Goal: Task Accomplishment & Management: Complete application form

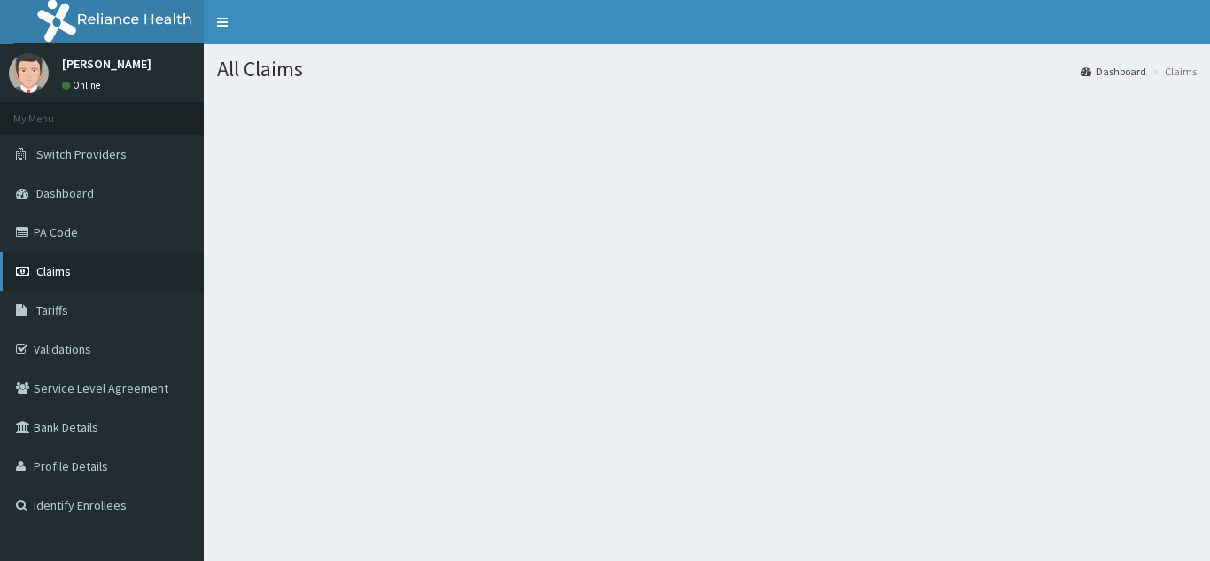
click at [55, 267] on span "Claims" at bounding box center [53, 271] width 35 height 16
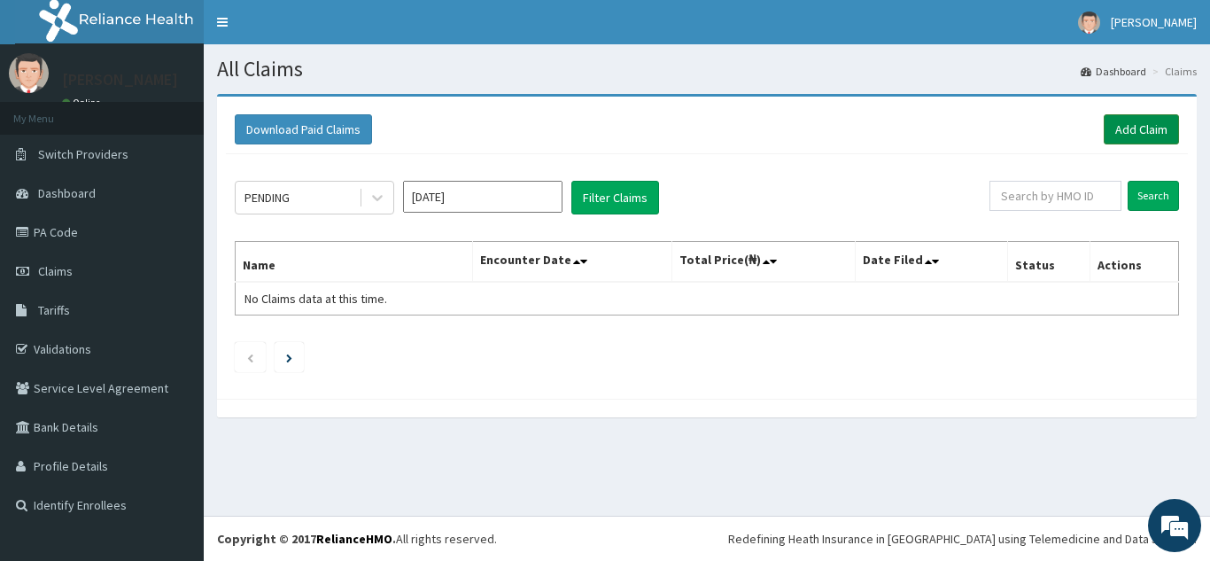
click at [1138, 125] on link "Add Claim" at bounding box center [1141, 129] width 75 height 30
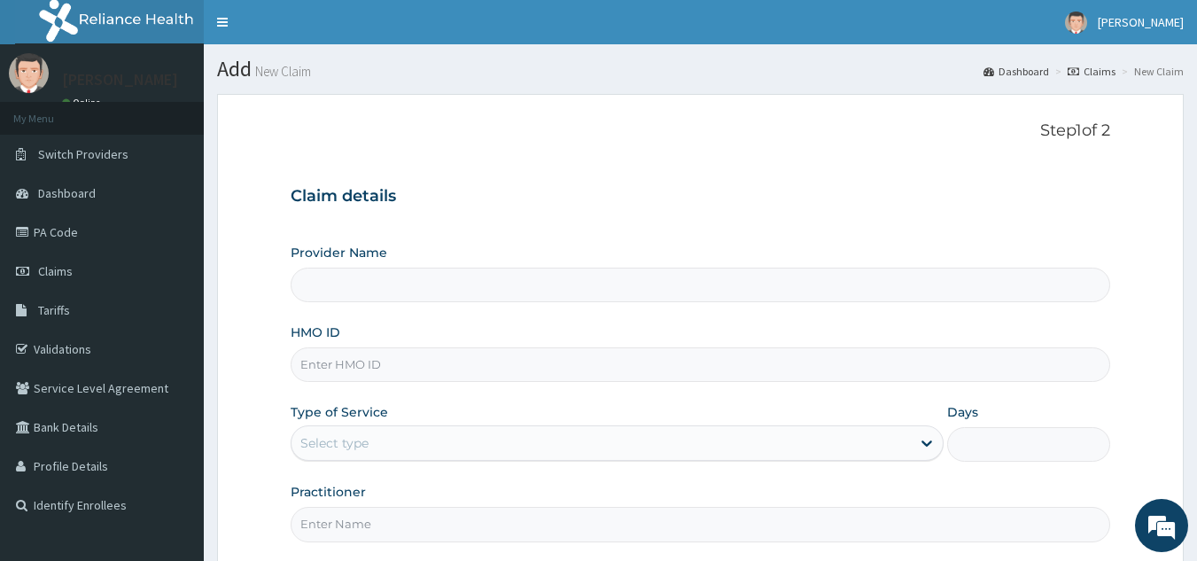
click at [593, 359] on input "HMO ID" at bounding box center [701, 364] width 820 height 35
type input "Best Body Gym"
type input "1"
type input "HILL/10015/A"
click at [389, 527] on input "Practitioner" at bounding box center [701, 524] width 820 height 35
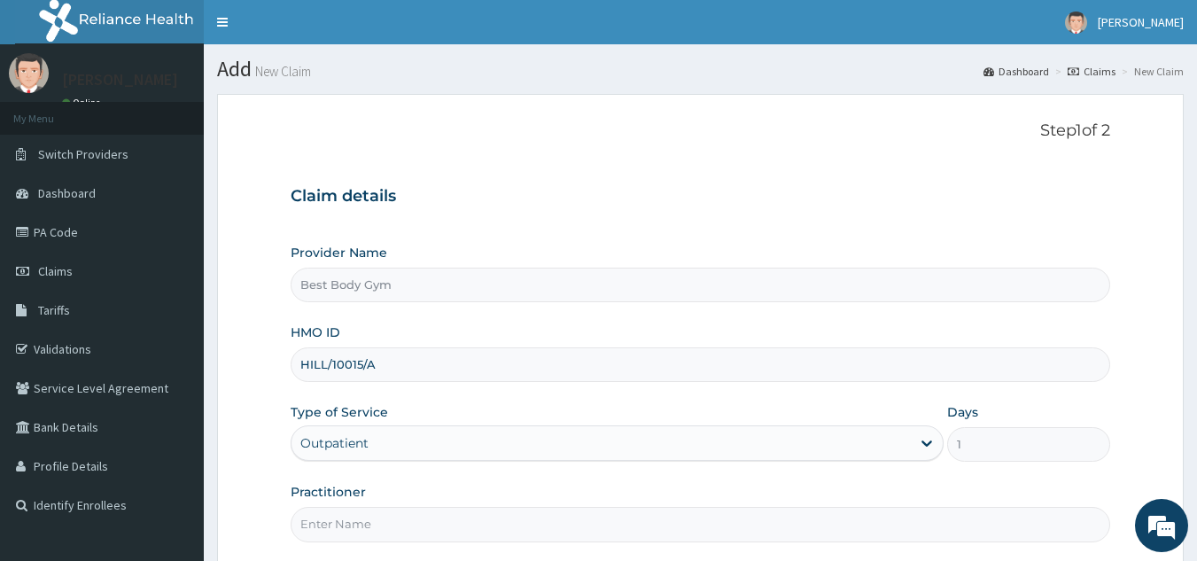
type input "Chuks"
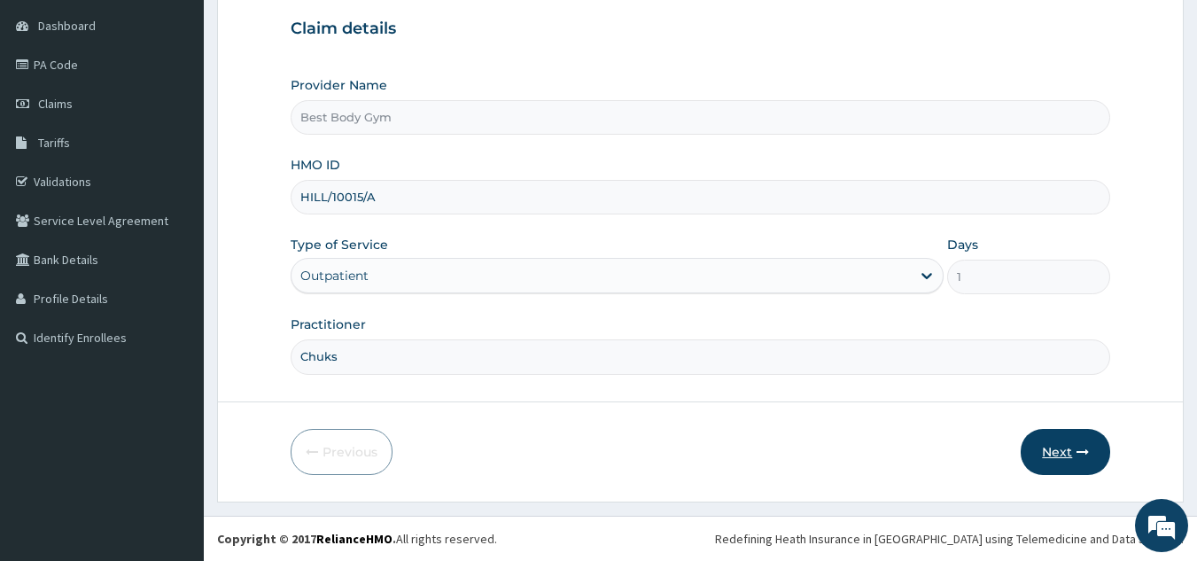
click at [1070, 465] on button "Next" at bounding box center [1064, 452] width 89 height 46
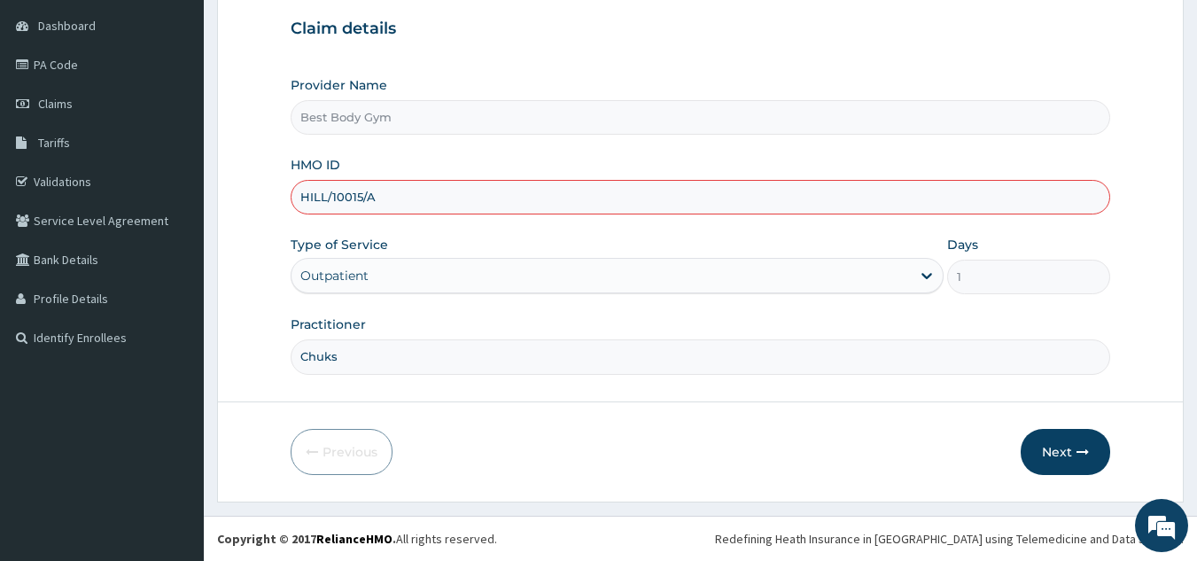
click at [312, 196] on input "HILL/10015/A" at bounding box center [701, 197] width 820 height 35
type input "HLL/10015/A"
click at [1061, 449] on button "Next" at bounding box center [1064, 452] width 89 height 46
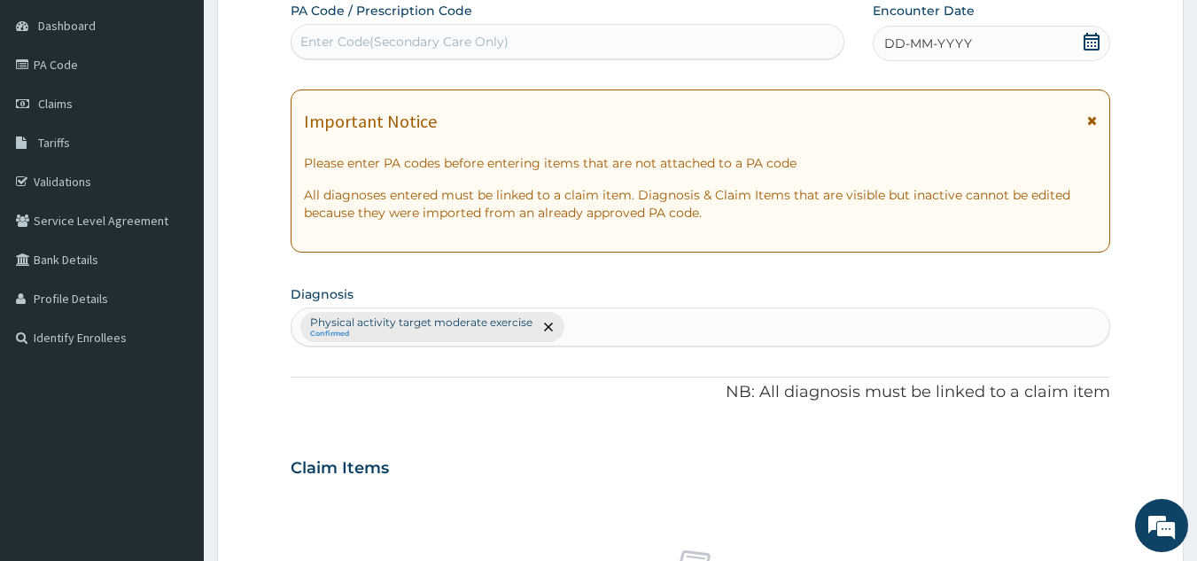
click at [1094, 43] on icon at bounding box center [1091, 42] width 18 height 18
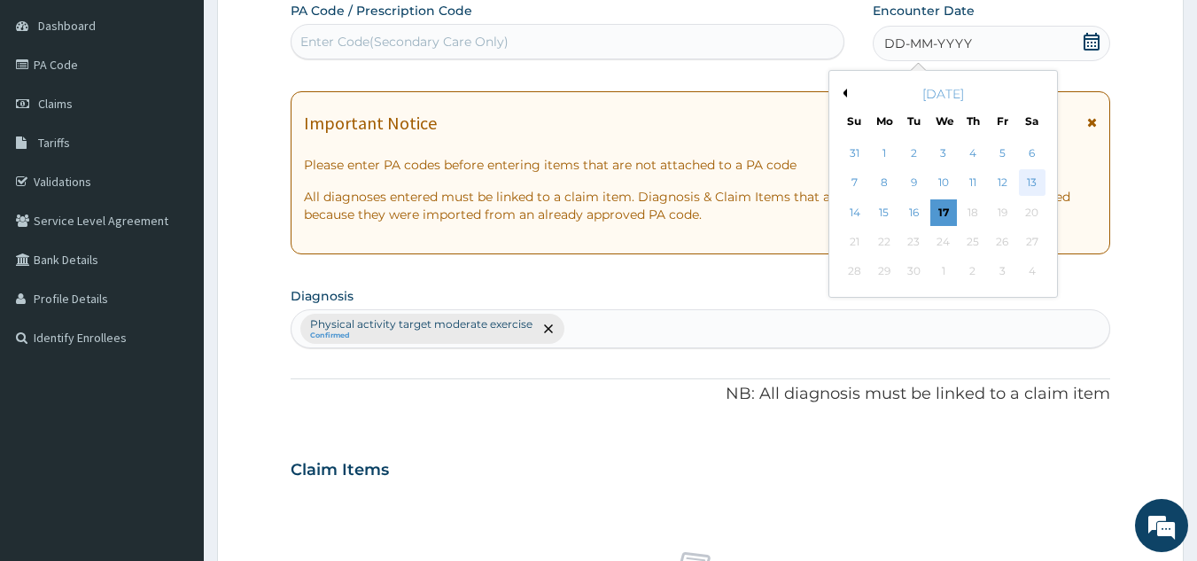
click at [1036, 182] on div "13" at bounding box center [1032, 183] width 27 height 27
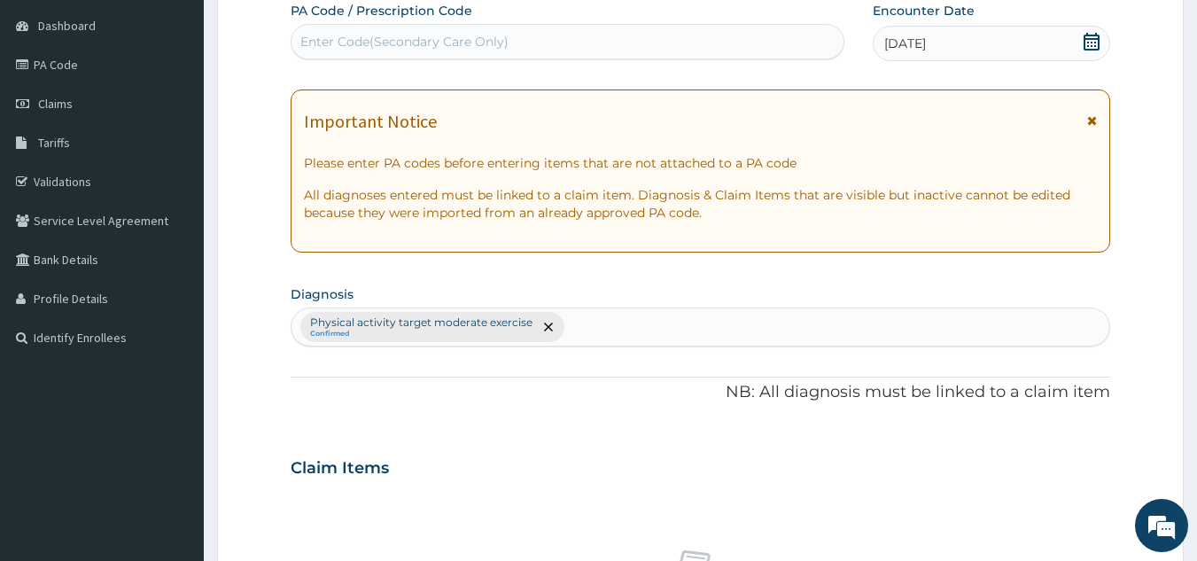
click at [754, 43] on div "Enter Code(Secondary Care Only)" at bounding box center [567, 41] width 553 height 28
type input "PA/050087"
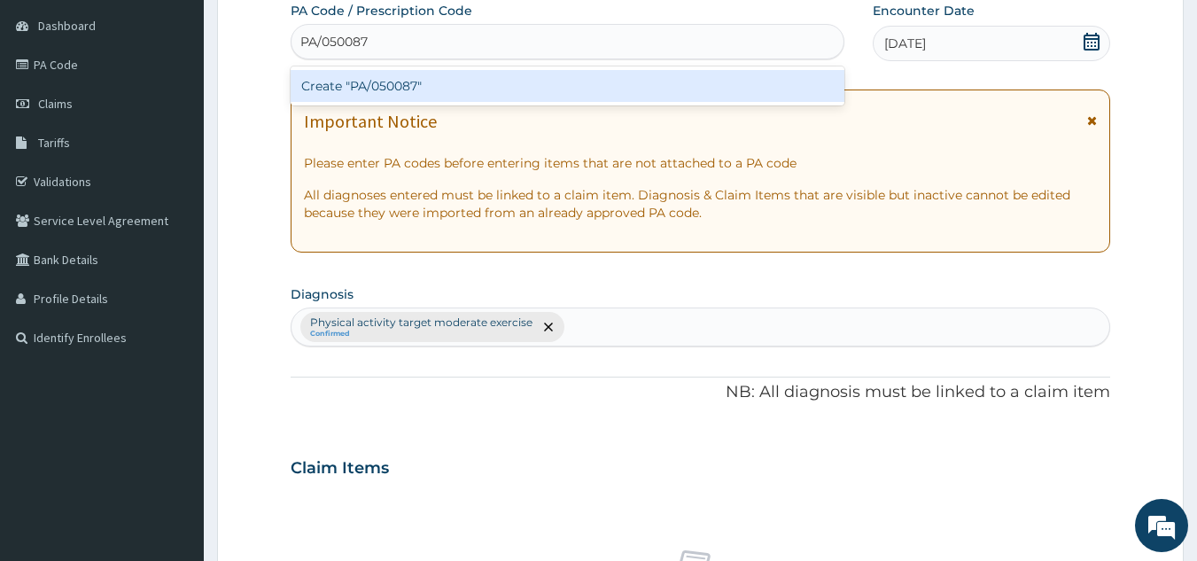
click at [710, 76] on div "Create "PA/050087"" at bounding box center [568, 86] width 554 height 32
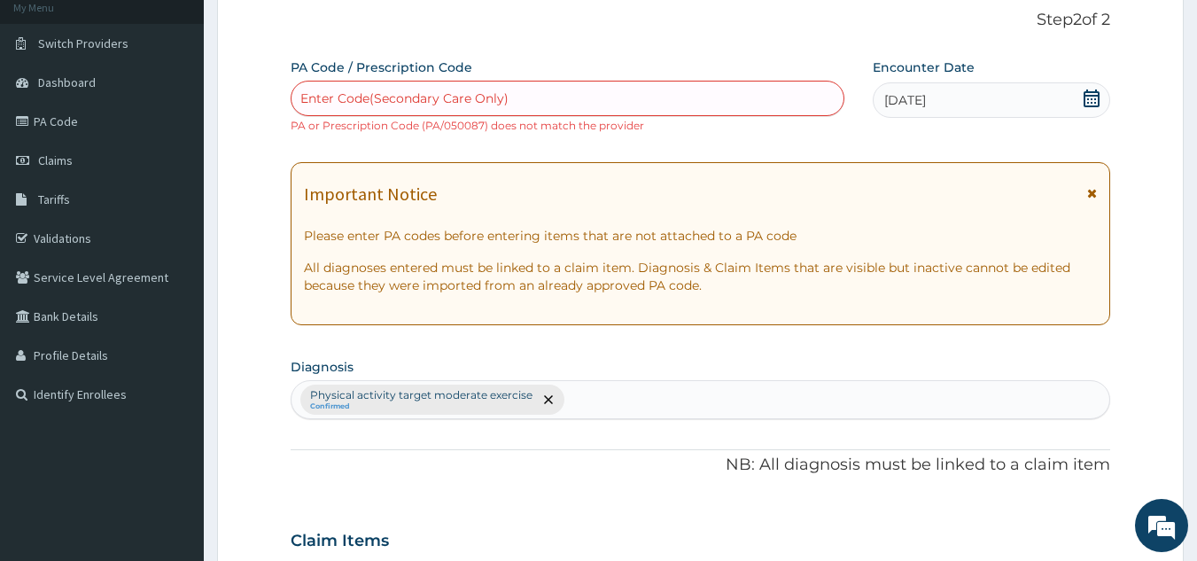
scroll to position [90, 0]
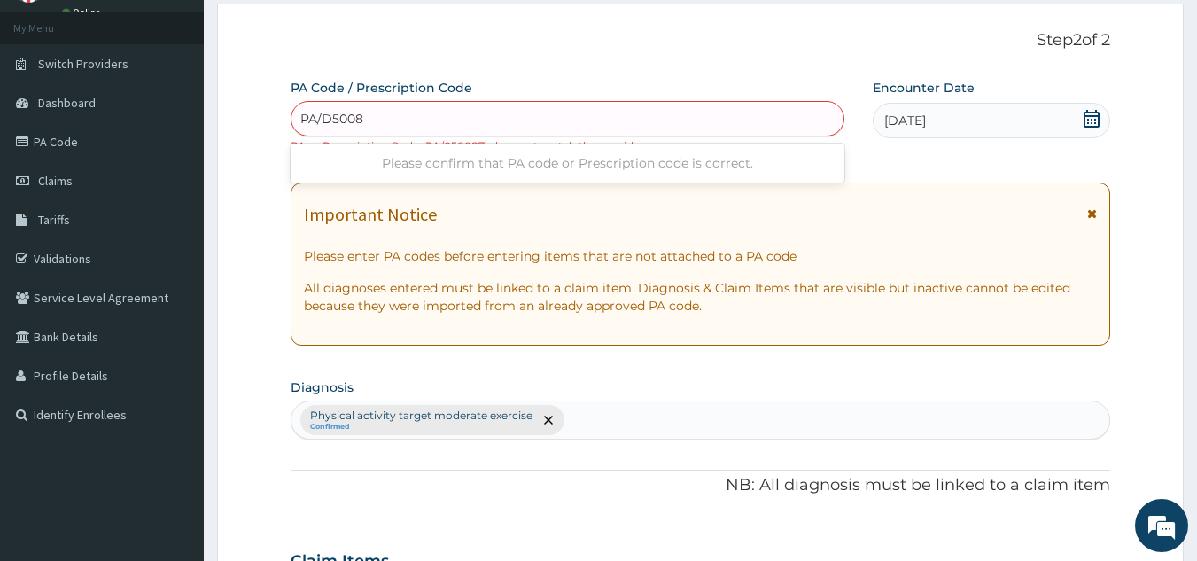
type input "PA/D50087"
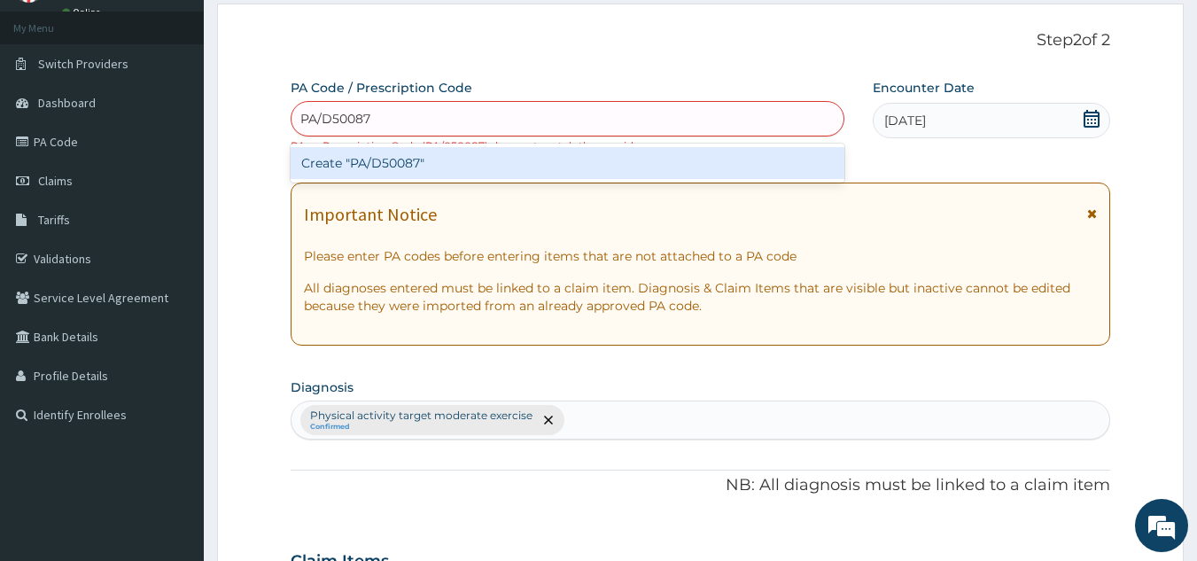
click at [797, 162] on div "Create "PA/D50087"" at bounding box center [568, 163] width 554 height 32
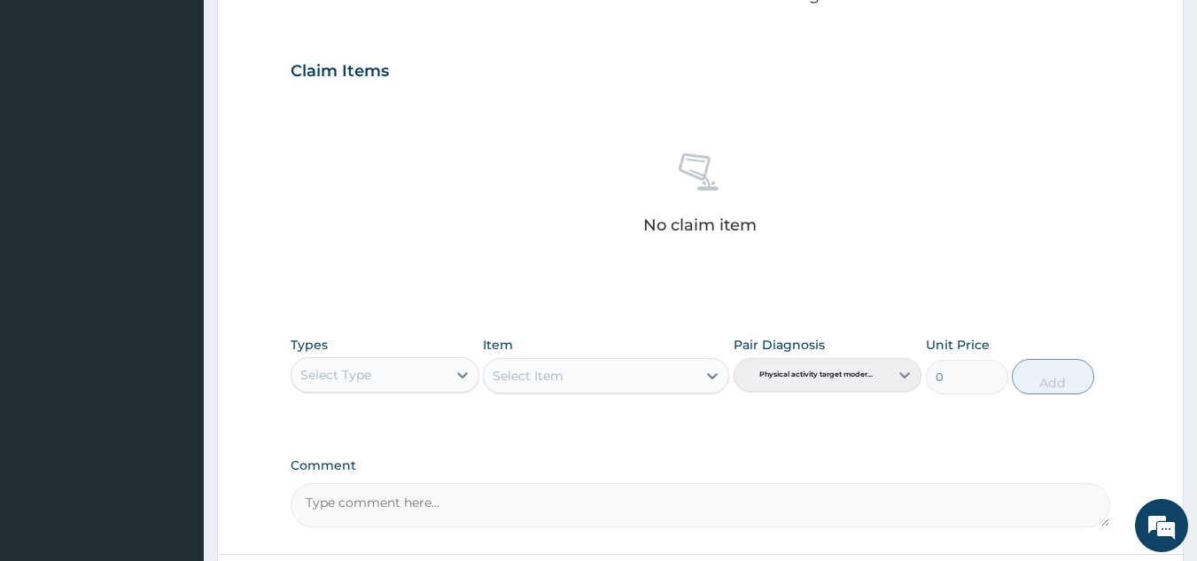
scroll to position [732, 0]
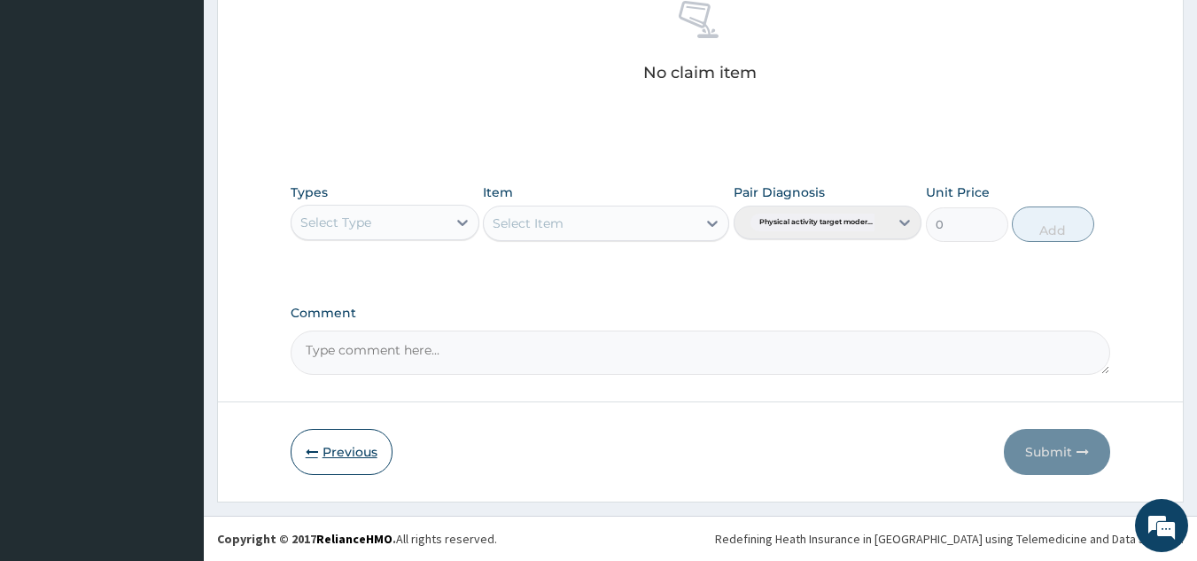
click at [355, 441] on button "Previous" at bounding box center [342, 452] width 102 height 46
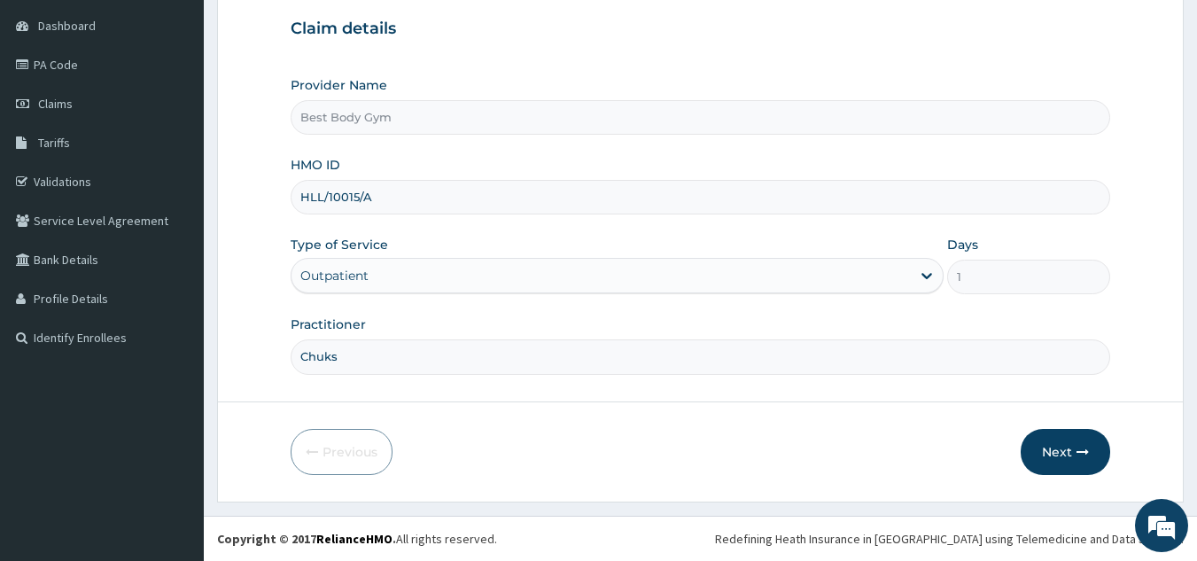
click at [411, 212] on input "HLL/10015/A" at bounding box center [701, 197] width 820 height 35
type input "H"
type input "TEN/10014/A"
click at [1060, 453] on button "Next" at bounding box center [1064, 452] width 89 height 46
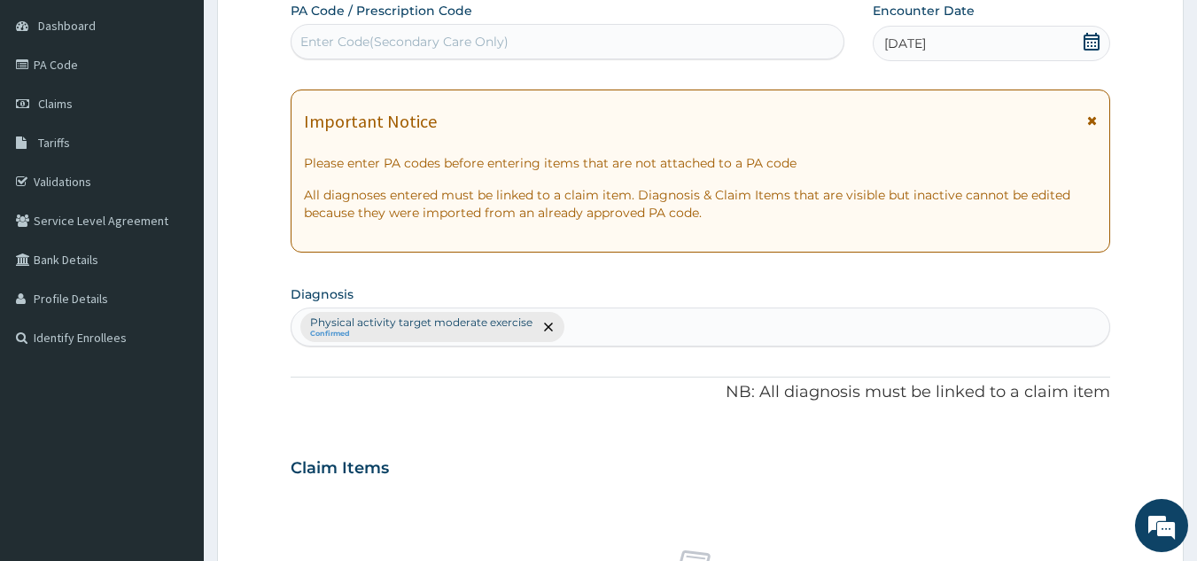
click at [731, 35] on div "Enter Code(Secondary Care Only)" at bounding box center [567, 41] width 553 height 28
type input "PA/6EE882"
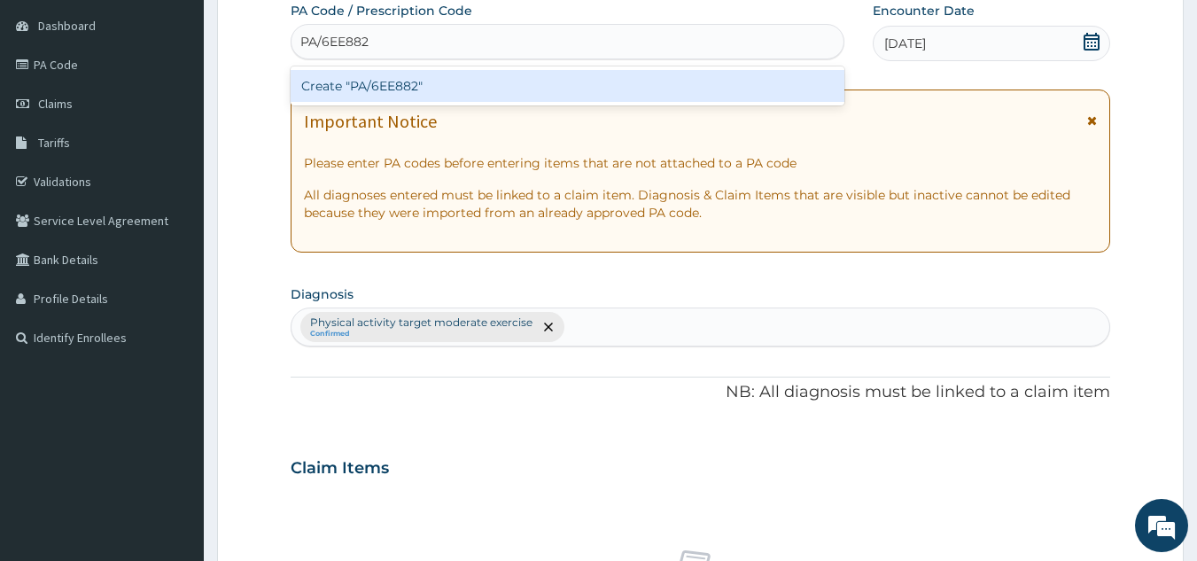
click at [701, 85] on div "Create "PA/6EE882"" at bounding box center [568, 86] width 554 height 32
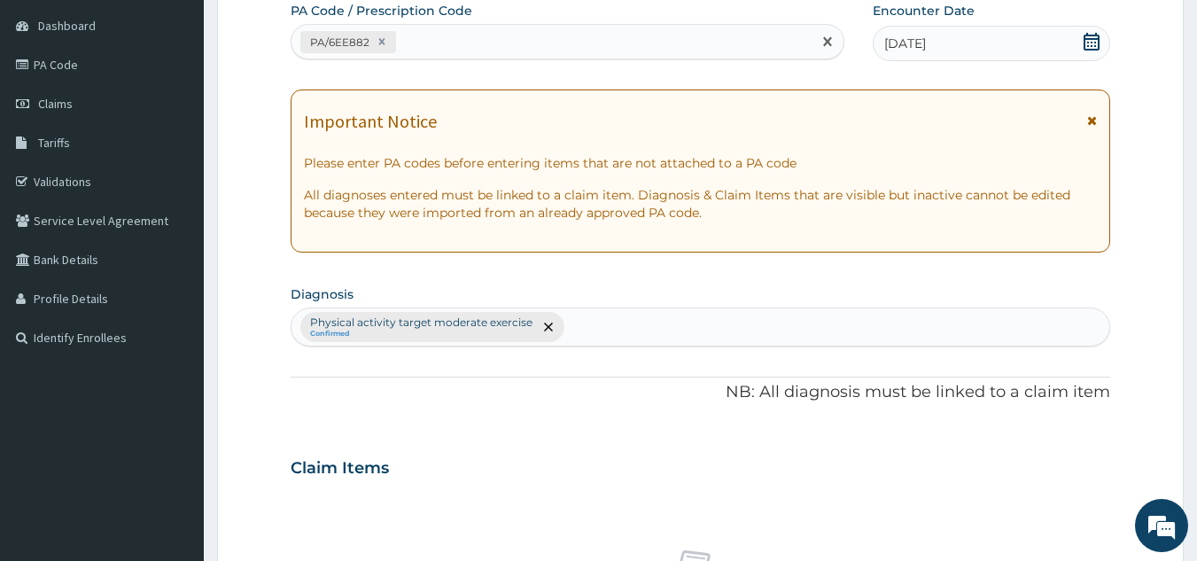
scroll to position [657, 0]
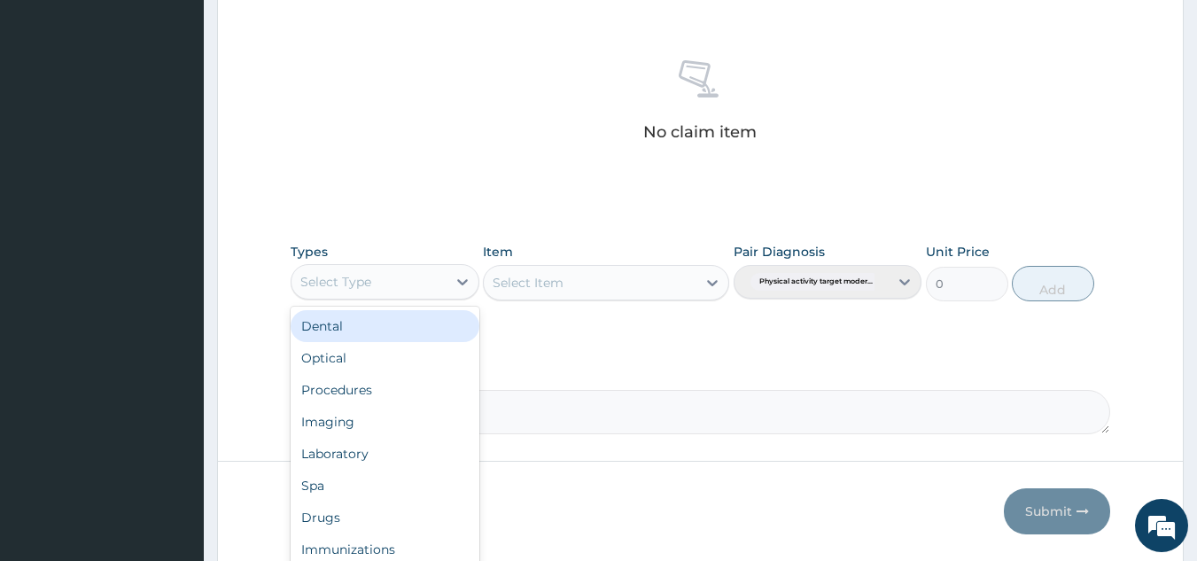
click at [430, 285] on div "Select Type" at bounding box center [368, 281] width 155 height 28
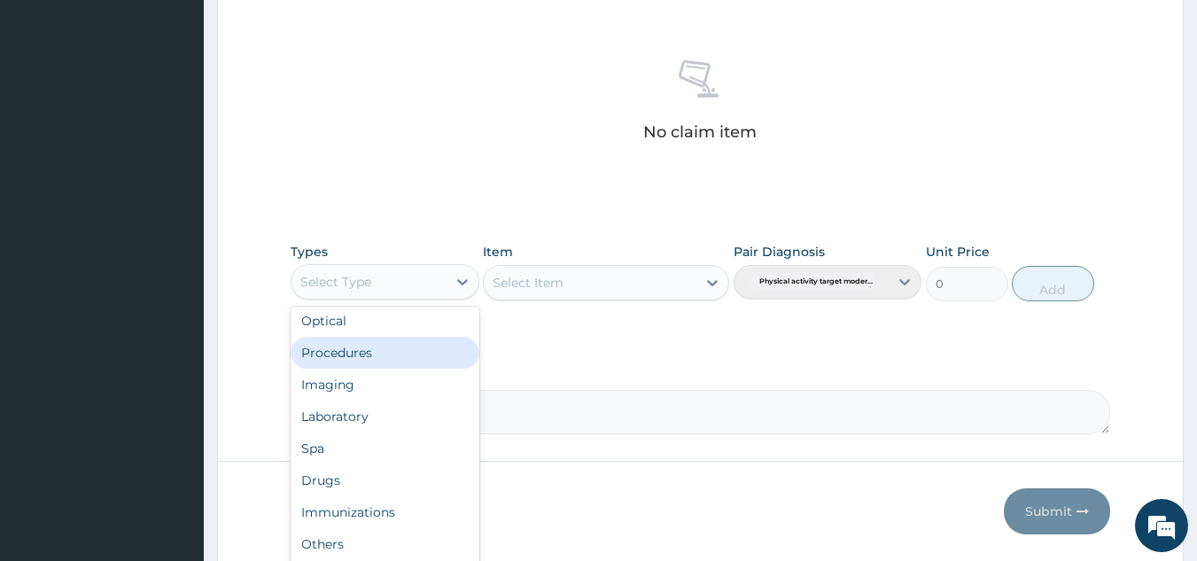
scroll to position [60, 0]
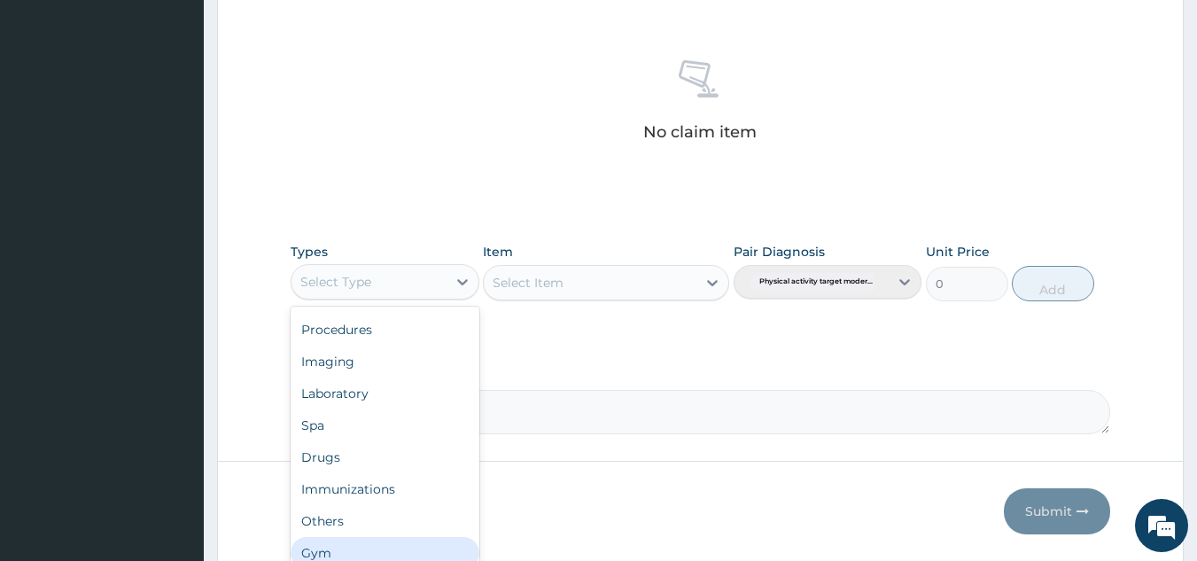
click at [421, 544] on div "Gym" at bounding box center [385, 553] width 189 height 32
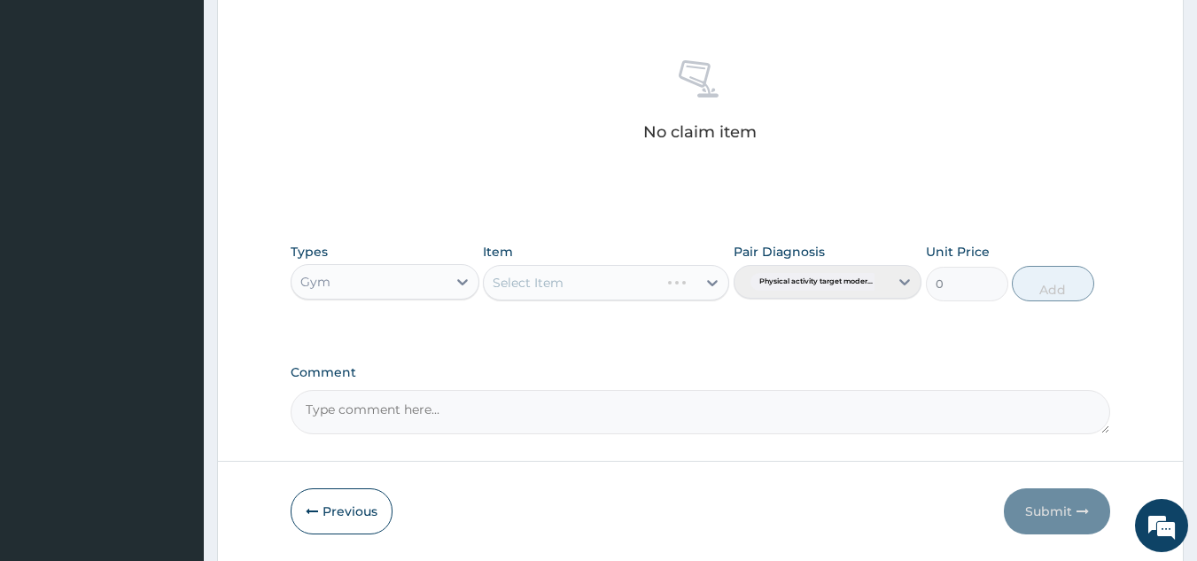
click at [572, 280] on div "Select Item" at bounding box center [606, 282] width 246 height 35
click at [601, 285] on div "Select Item" at bounding box center [590, 282] width 213 height 28
click at [611, 330] on div "GYM" at bounding box center [606, 327] width 246 height 32
click at [1041, 276] on button "Add" at bounding box center [1052, 283] width 82 height 35
type input "0"
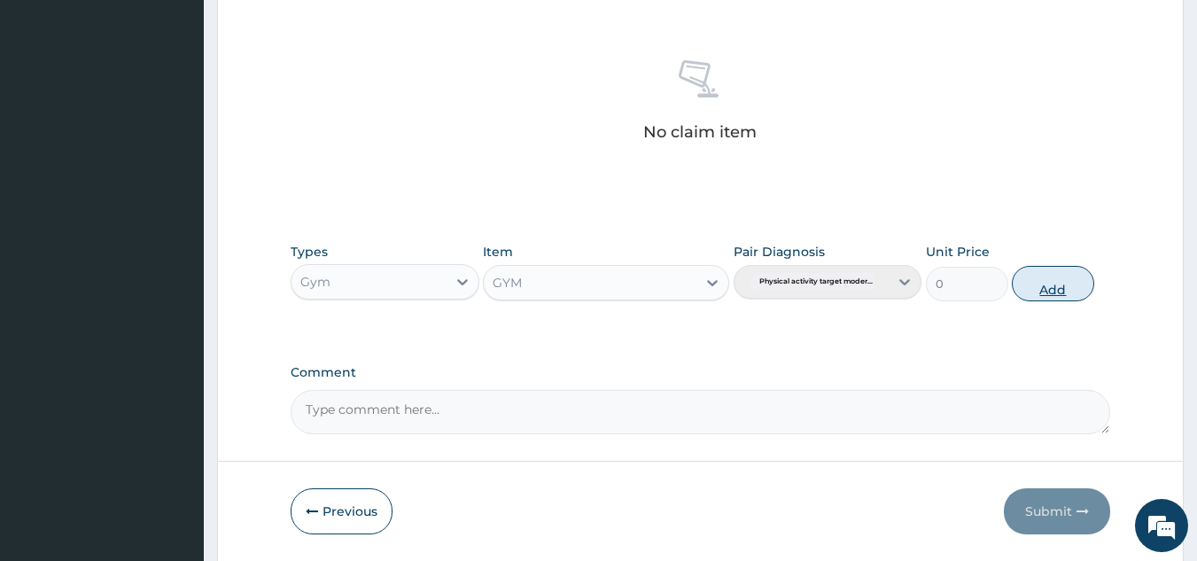
scroll to position [646, 0]
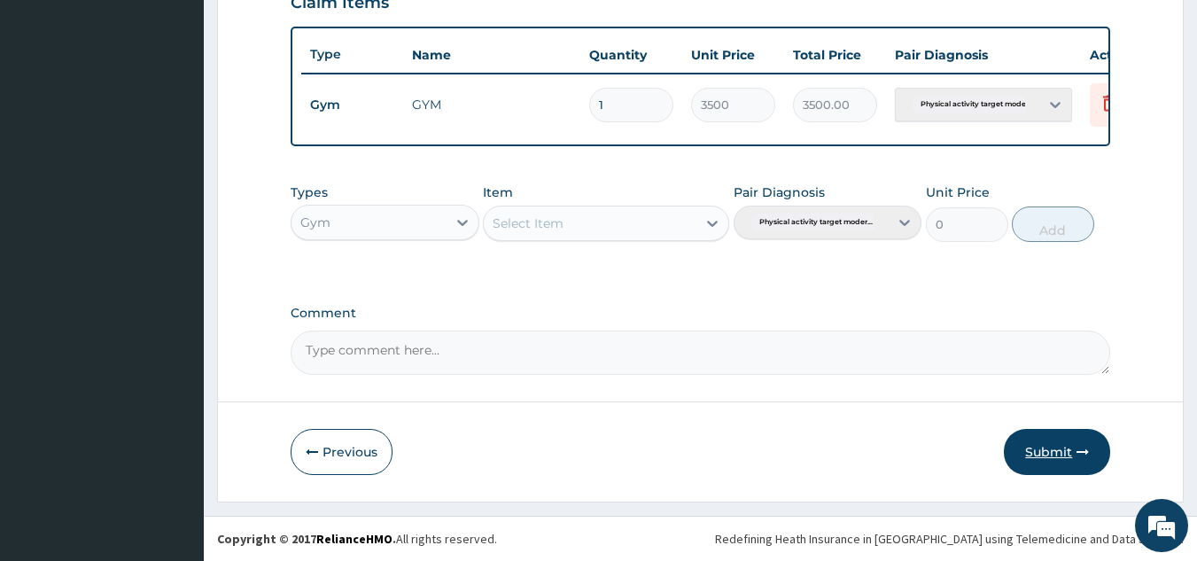
click at [1051, 446] on button "Submit" at bounding box center [1057, 452] width 106 height 46
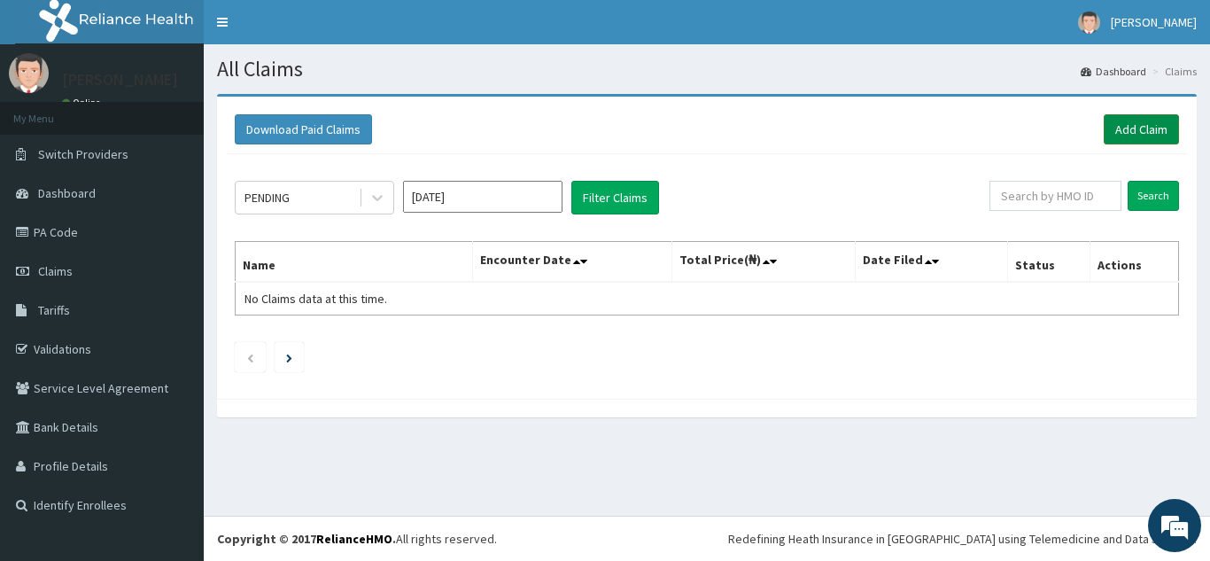
click at [1127, 128] on link "Add Claim" at bounding box center [1141, 129] width 75 height 30
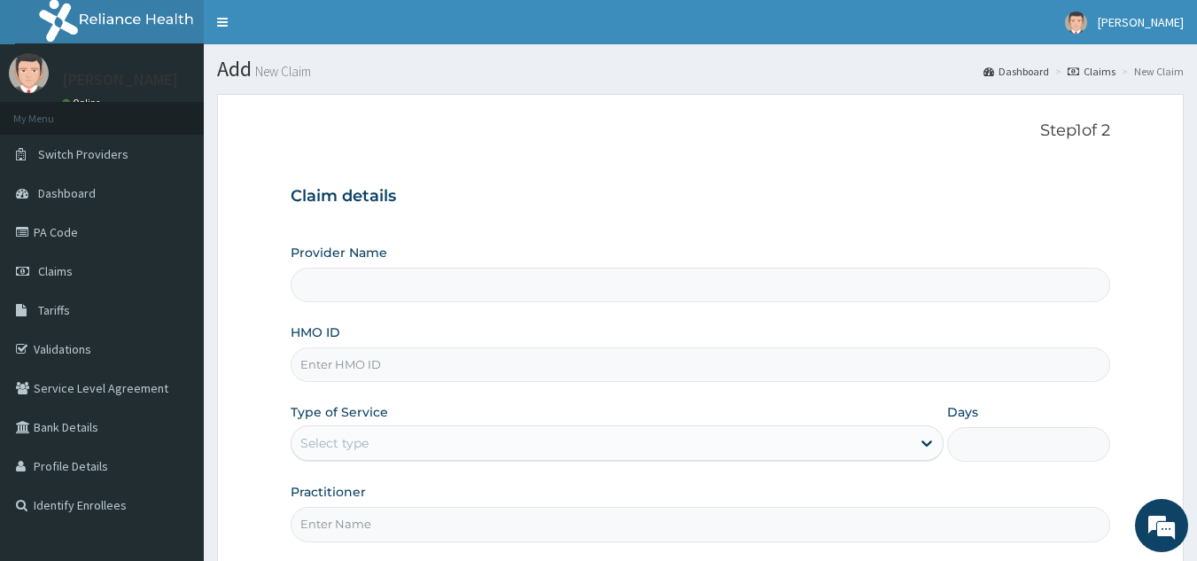
click at [667, 376] on input "HMO ID" at bounding box center [701, 364] width 820 height 35
type input "SB"
type input "Best Body Gym"
type input "1"
type input "SBL/10353/A"
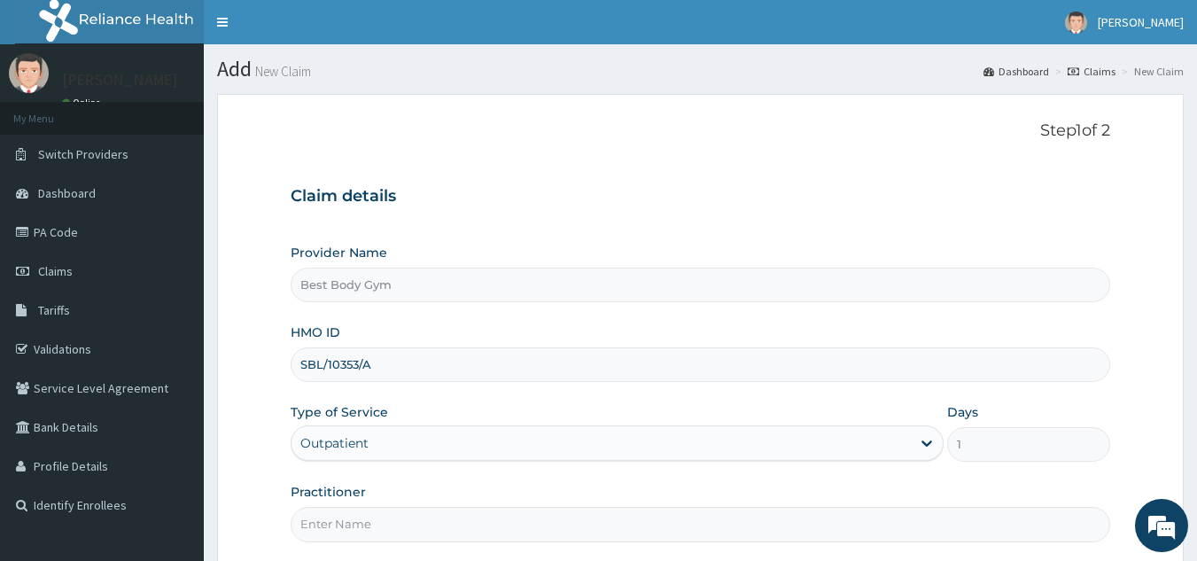
click at [399, 523] on input "Practitioner" at bounding box center [701, 524] width 820 height 35
type input "Chuks"
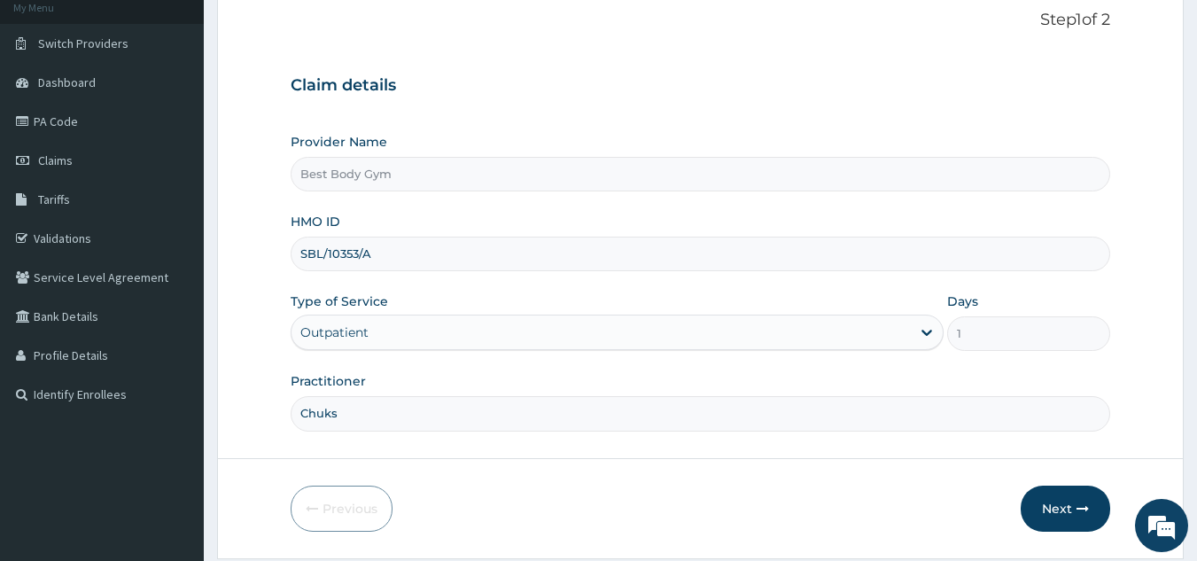
scroll to position [167, 0]
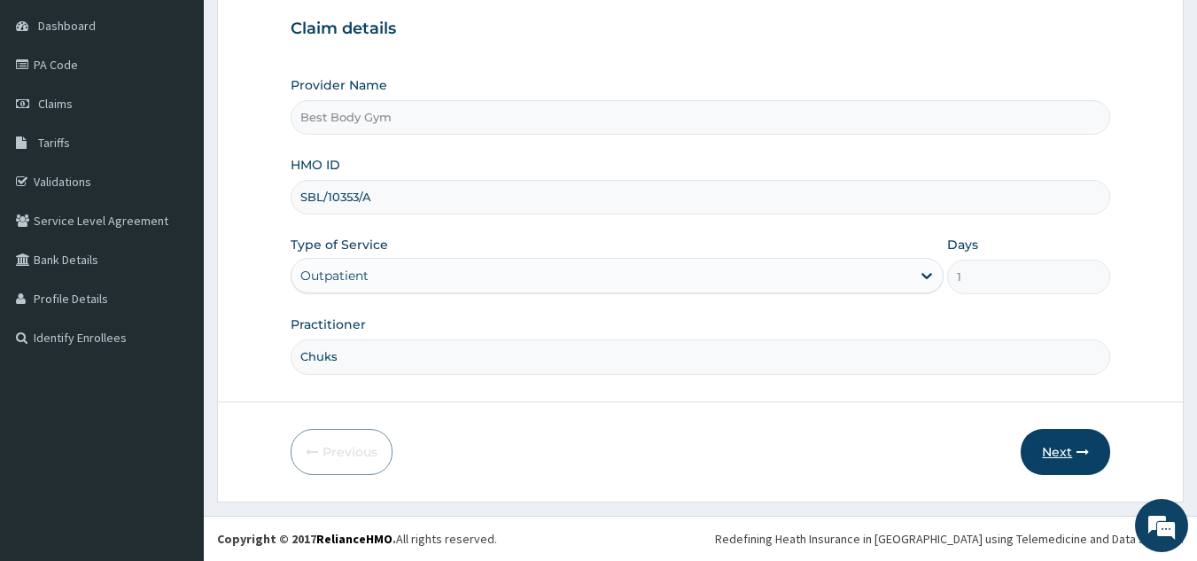
click at [1059, 443] on button "Next" at bounding box center [1064, 452] width 89 height 46
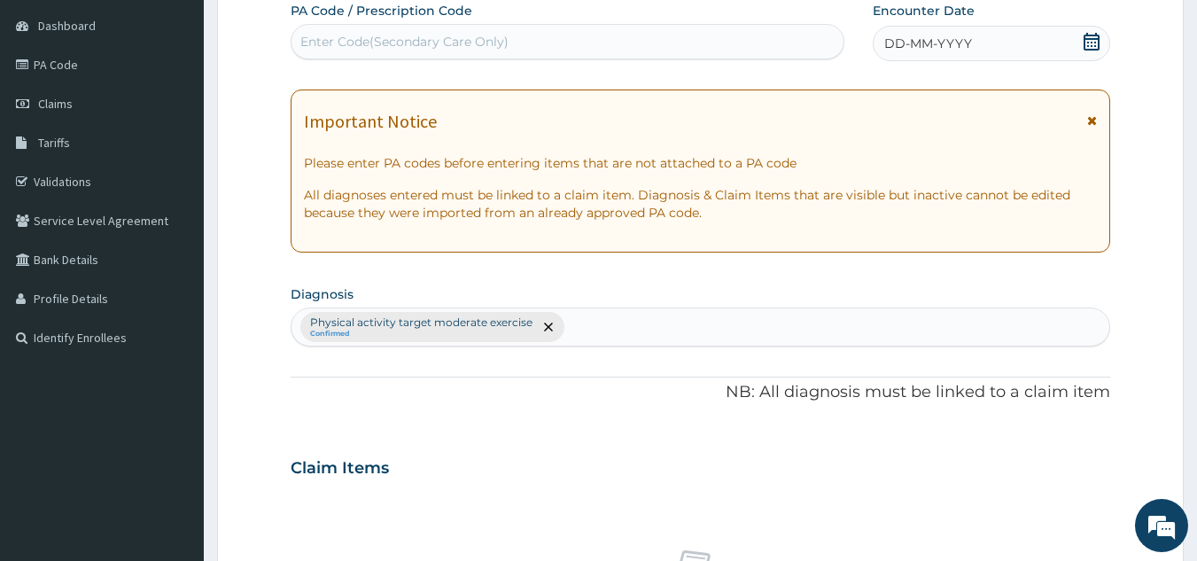
click at [792, 46] on div "Enter Code(Secondary Care Only)" at bounding box center [567, 41] width 553 height 28
type input "PA/E76BB6"
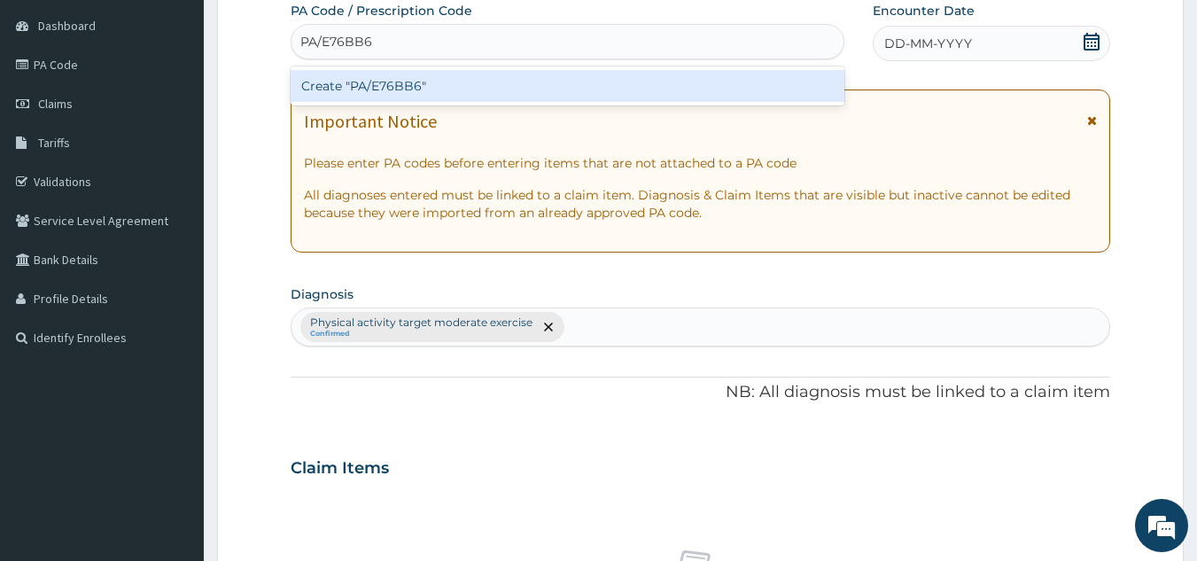
click at [687, 89] on div "Create "PA/E76BB6"" at bounding box center [568, 86] width 554 height 32
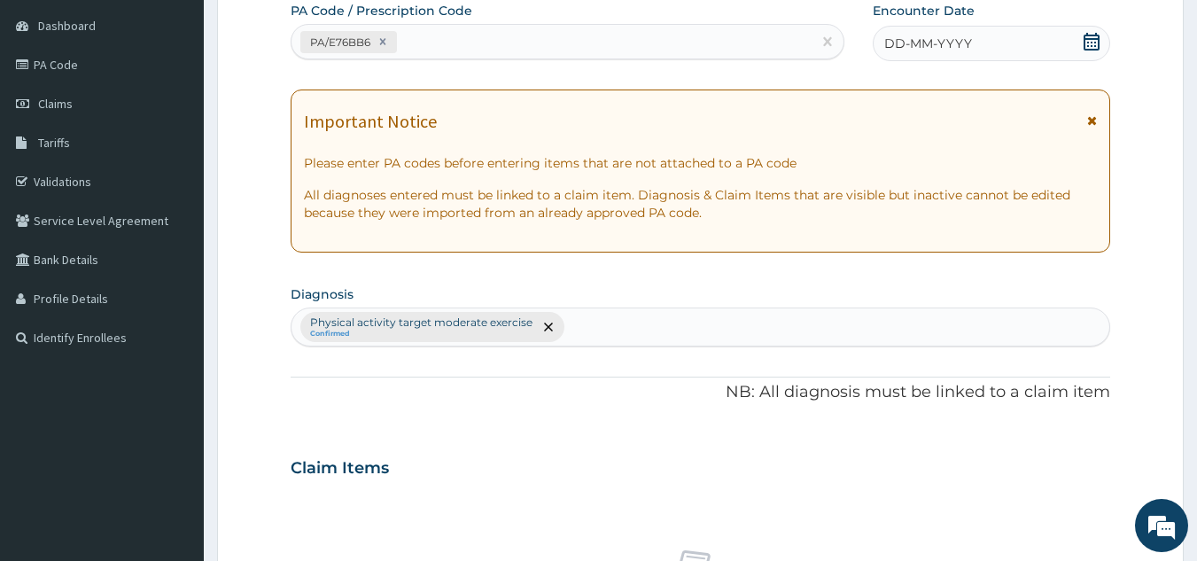
click at [1089, 42] on icon at bounding box center [1091, 42] width 16 height 18
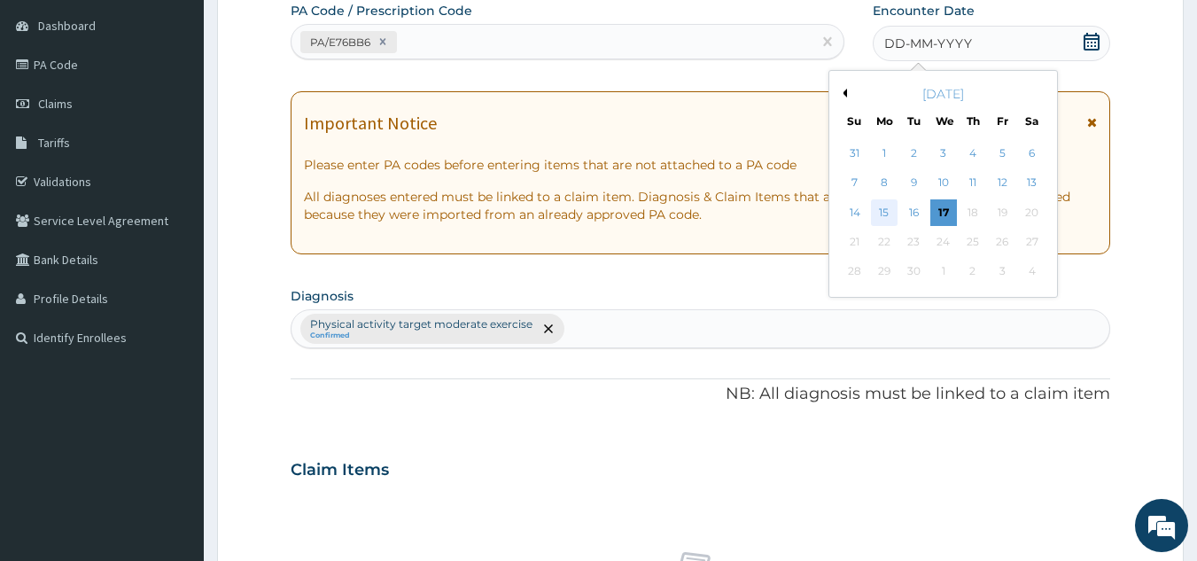
click at [890, 205] on div "15" at bounding box center [884, 212] width 27 height 27
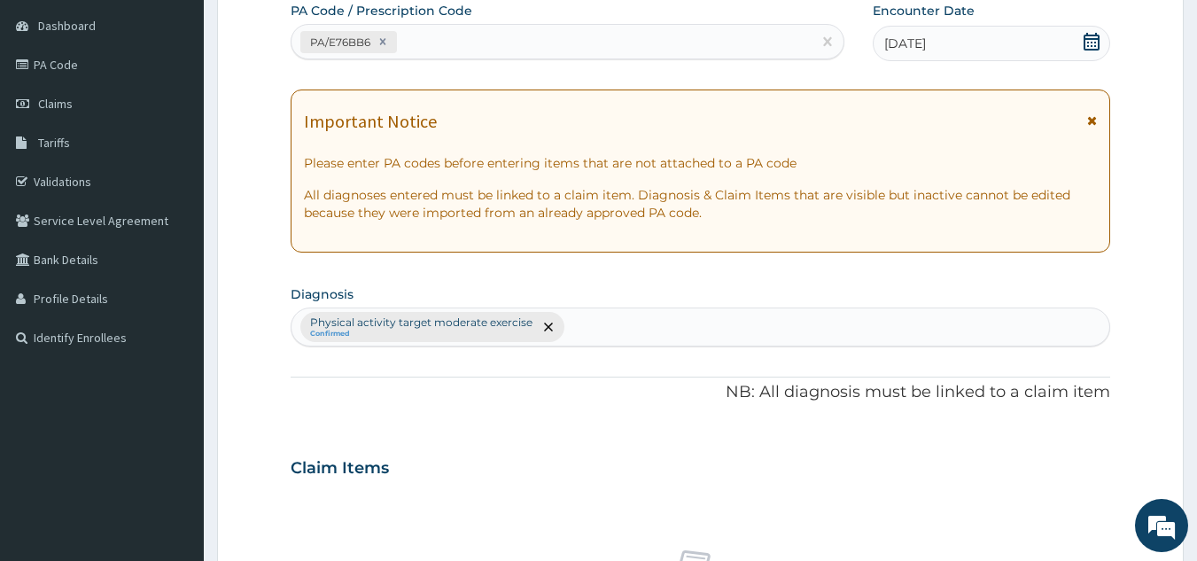
scroll to position [657, 0]
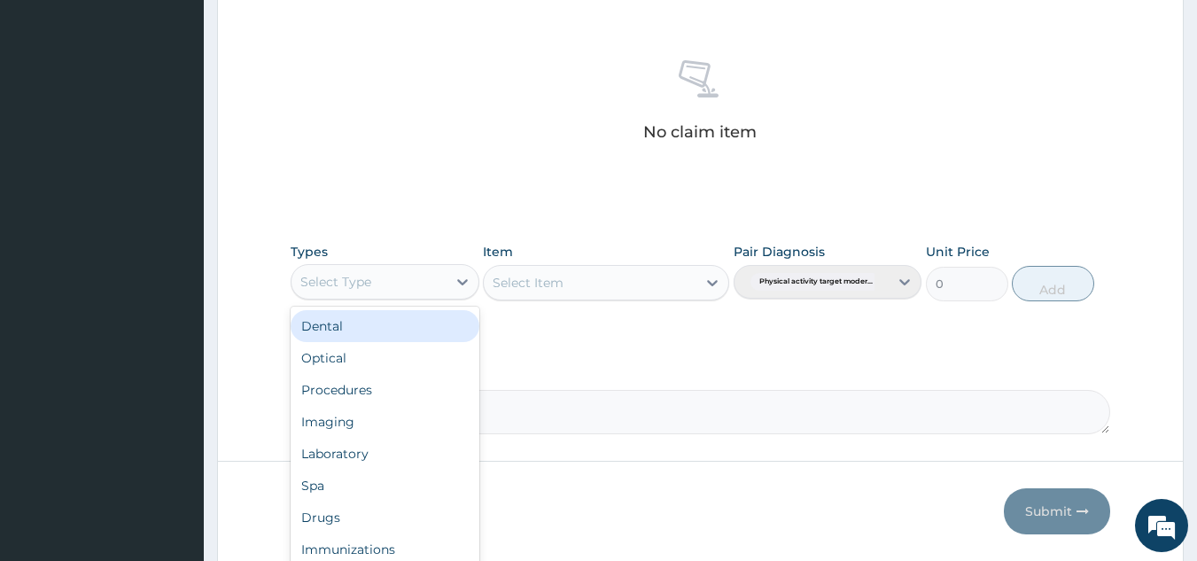
click at [417, 291] on div "Select Type" at bounding box center [368, 281] width 155 height 28
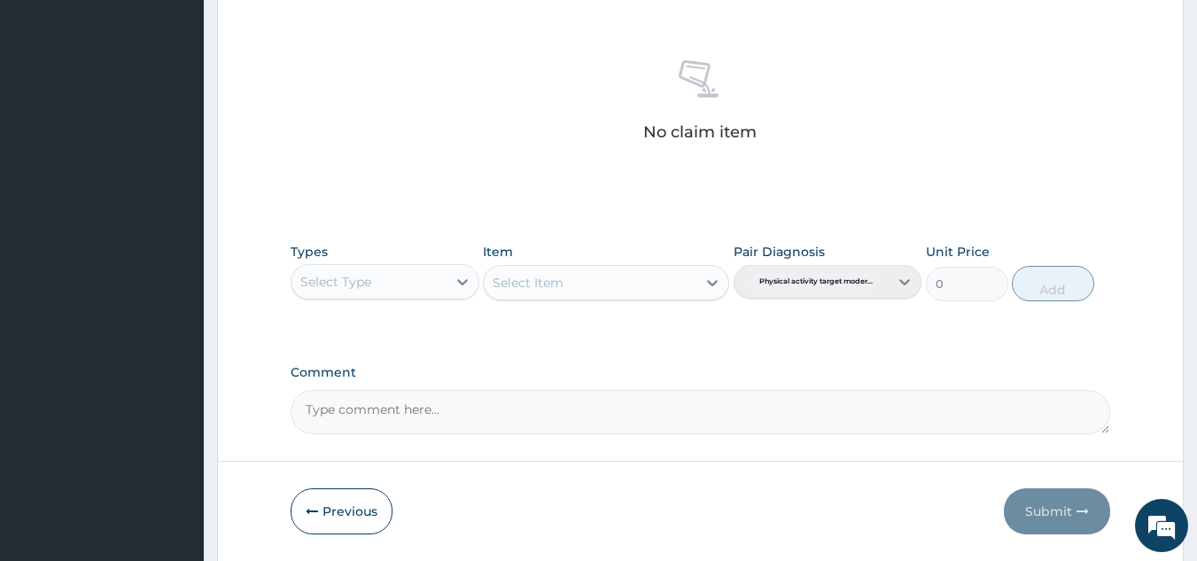
click at [417, 291] on div "Select Type" at bounding box center [368, 281] width 155 height 28
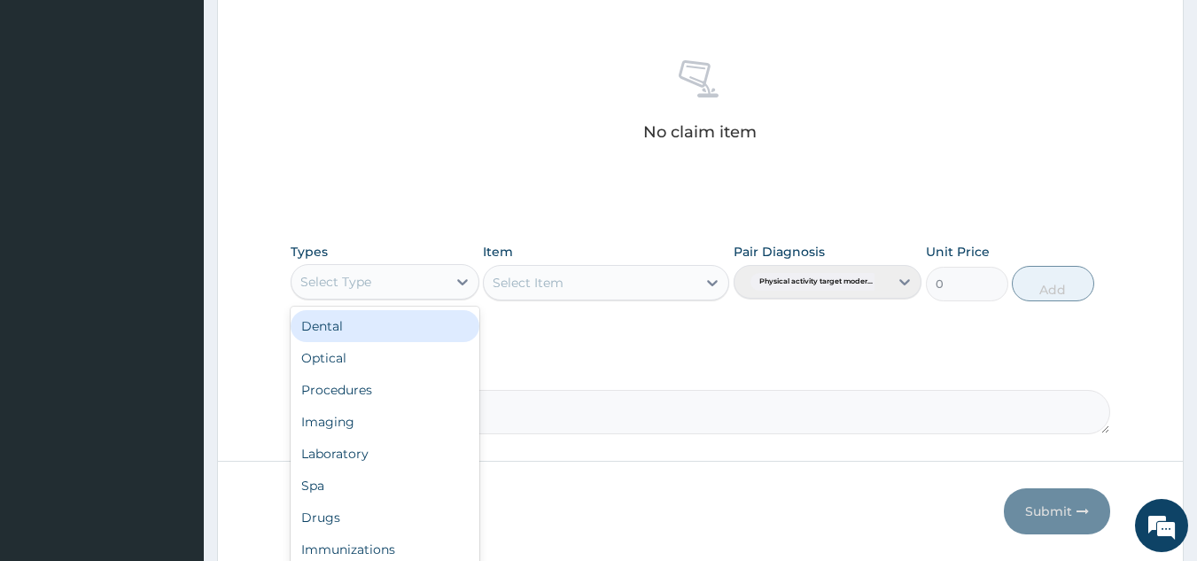
click at [407, 291] on div "Select Type" at bounding box center [368, 281] width 155 height 28
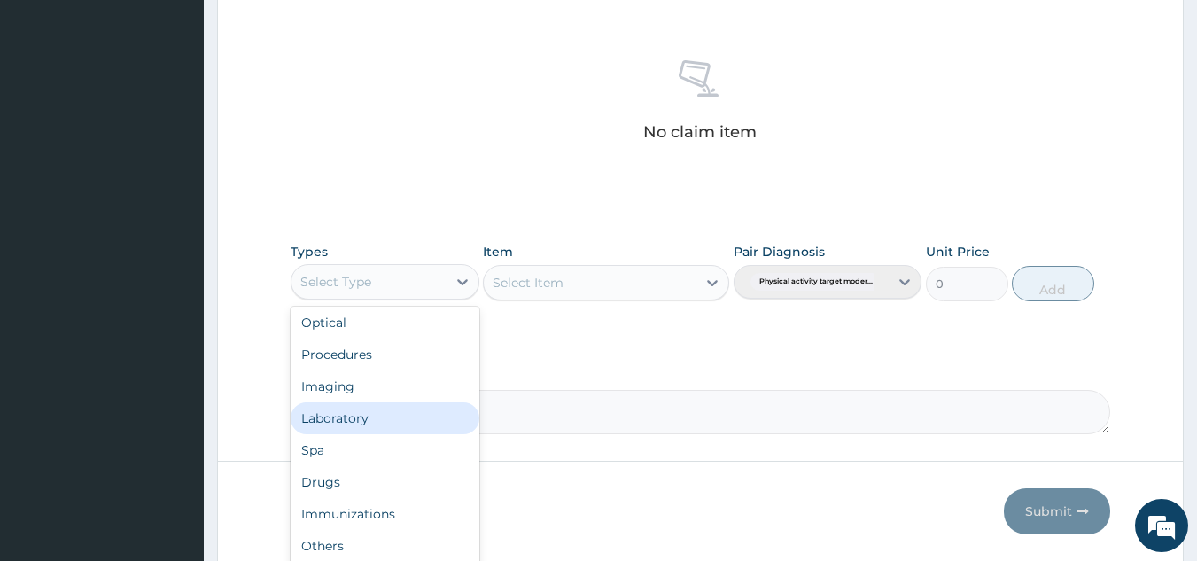
scroll to position [60, 0]
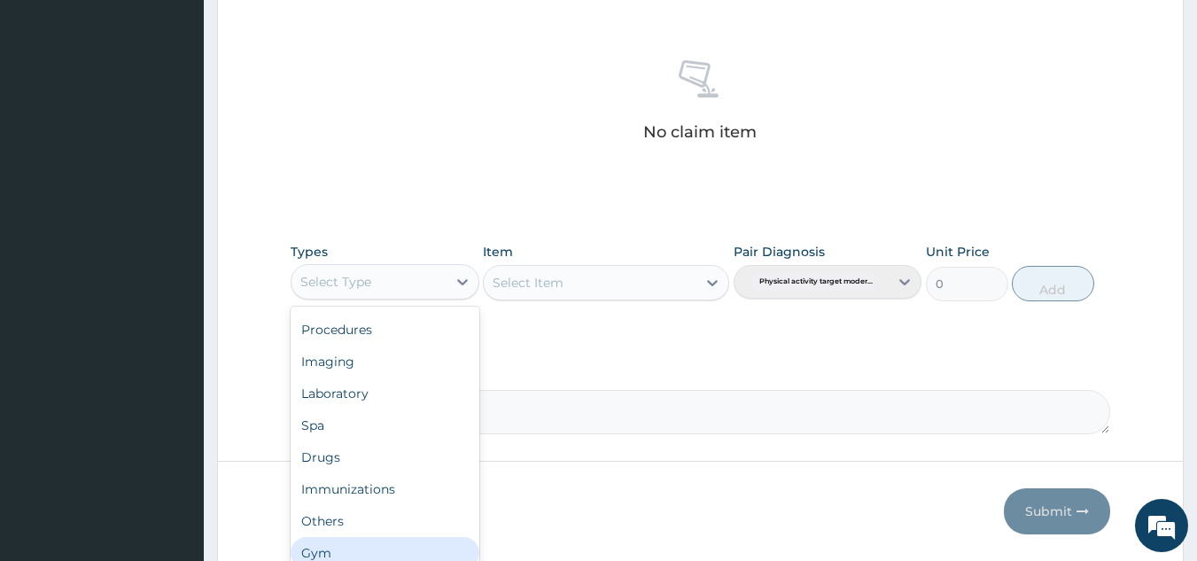
click at [446, 549] on div "Gym" at bounding box center [385, 553] width 189 height 32
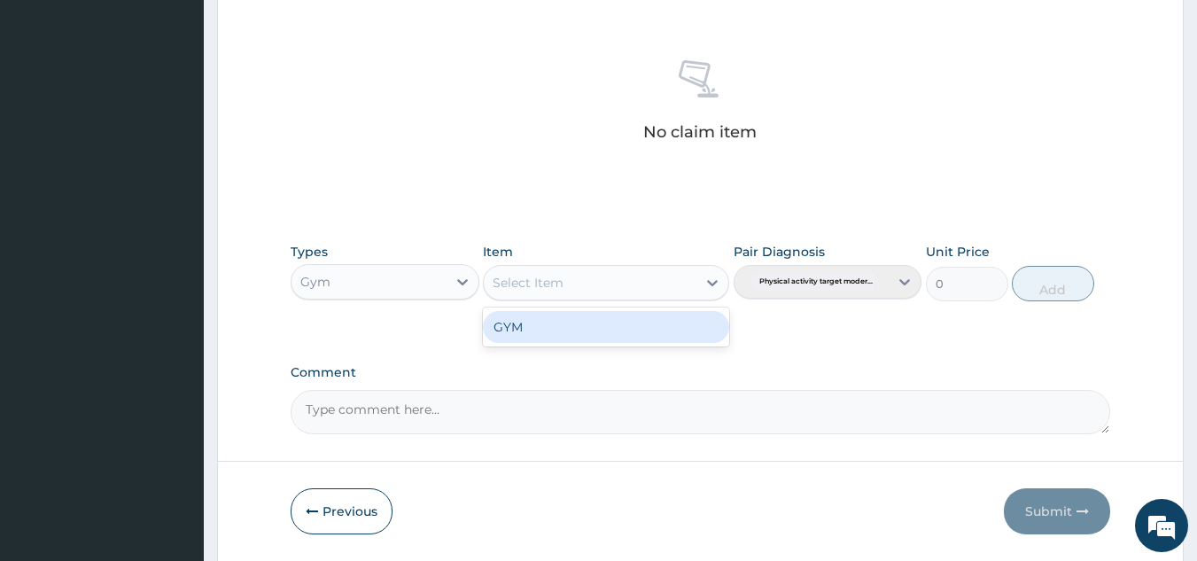
click at [639, 286] on div "Select Item" at bounding box center [590, 282] width 213 height 28
click at [651, 329] on div "GYM" at bounding box center [606, 327] width 246 height 32
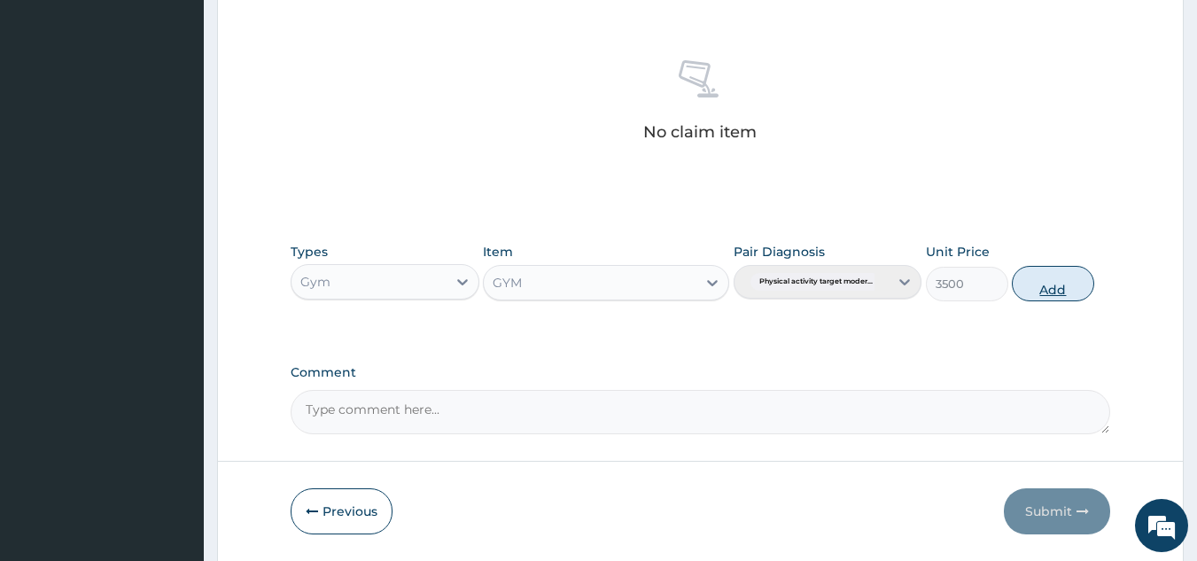
click at [1066, 281] on button "Add" at bounding box center [1052, 283] width 82 height 35
type input "0"
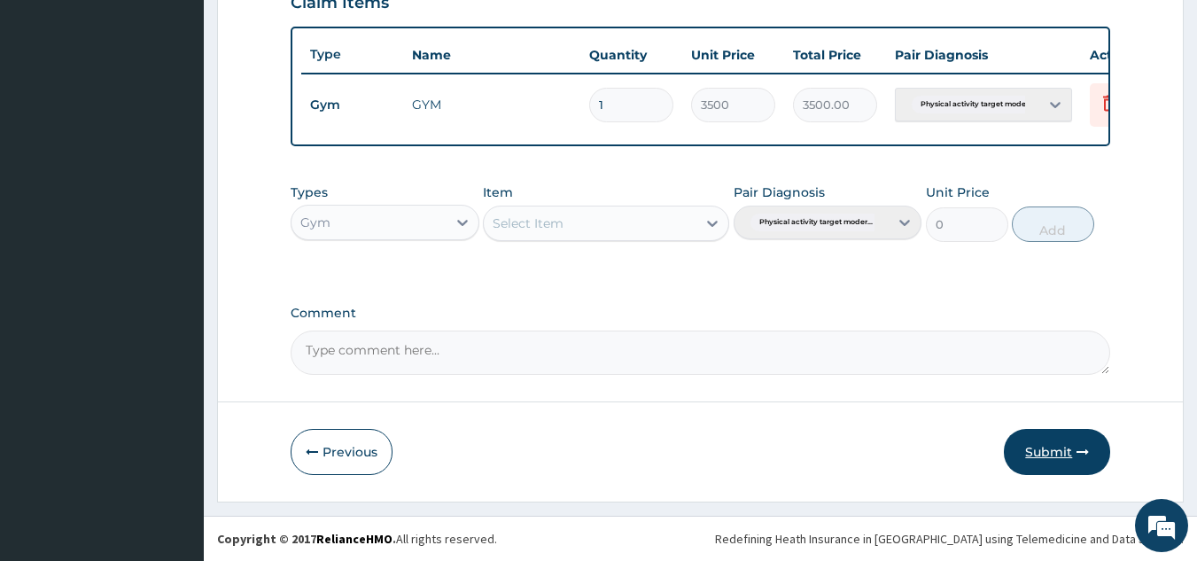
click at [1054, 452] on button "Submit" at bounding box center [1057, 452] width 106 height 46
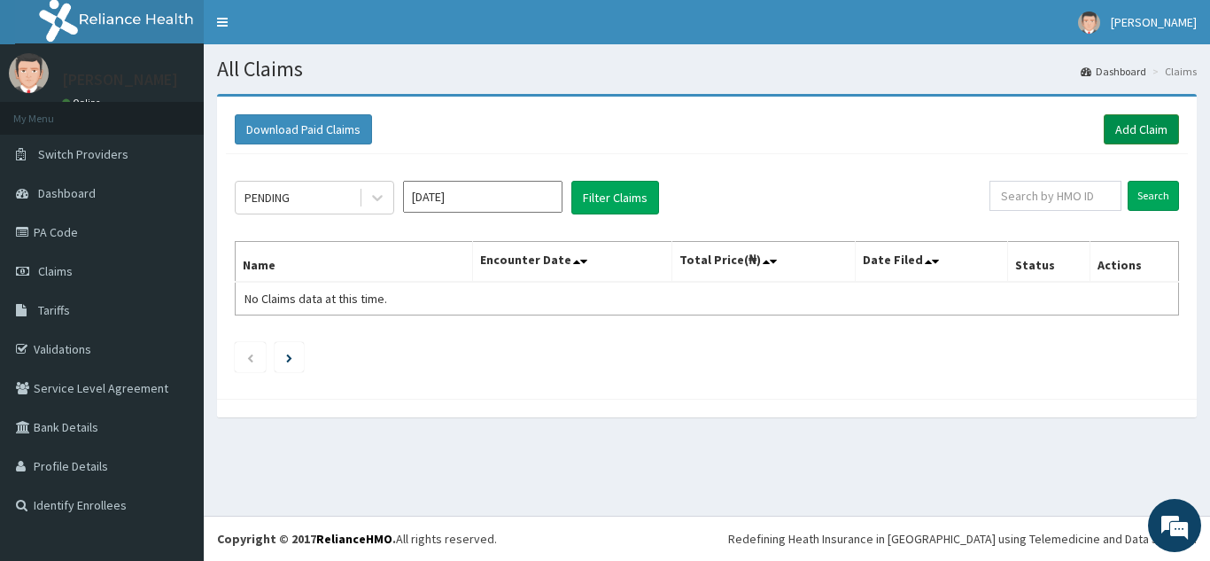
click at [1142, 122] on link "Add Claim" at bounding box center [1141, 129] width 75 height 30
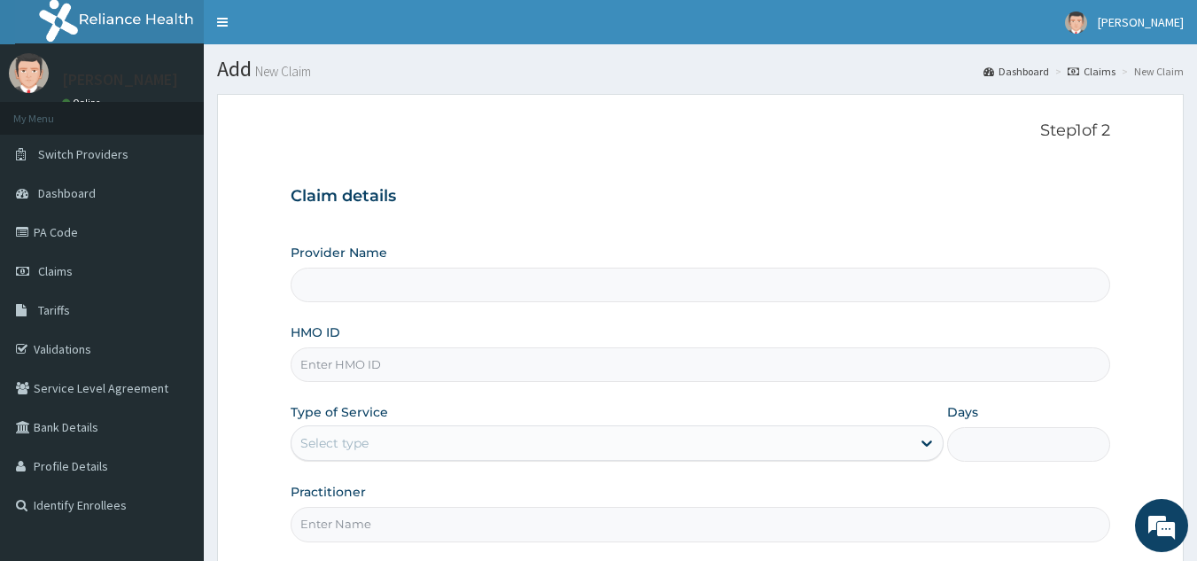
click at [720, 290] on input "Provider Name" at bounding box center [701, 284] width 820 height 35
type input "Best Body Gym"
type input "1"
click at [660, 366] on input "HMO ID" at bounding box center [701, 364] width 820 height 35
type input "SBL/10148/A"
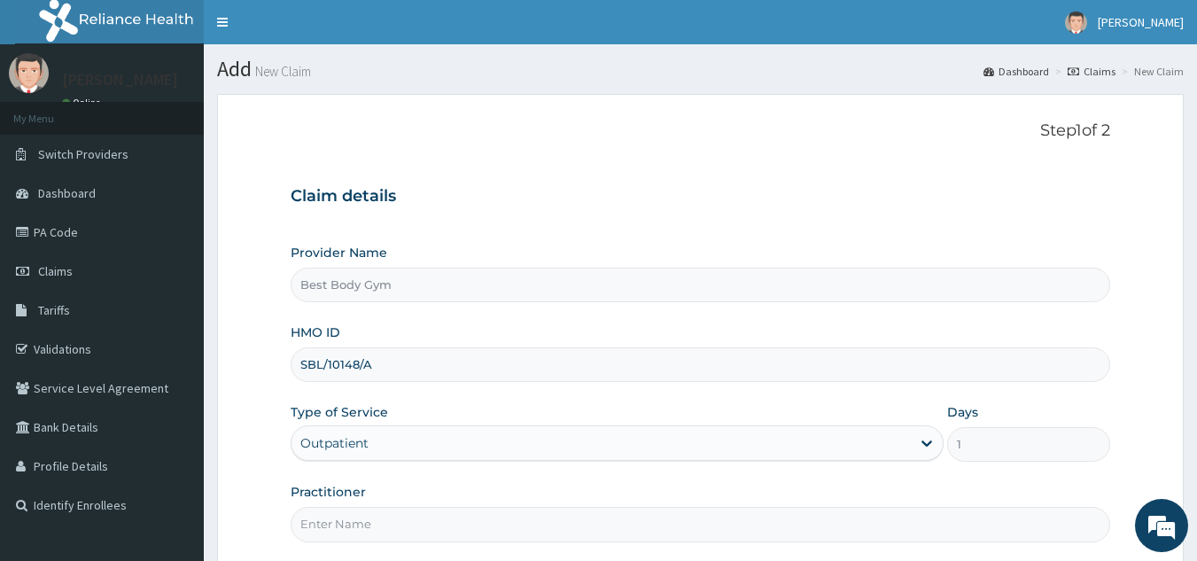
click at [587, 507] on input "Practitioner" at bounding box center [701, 524] width 820 height 35
type input "Chuks"
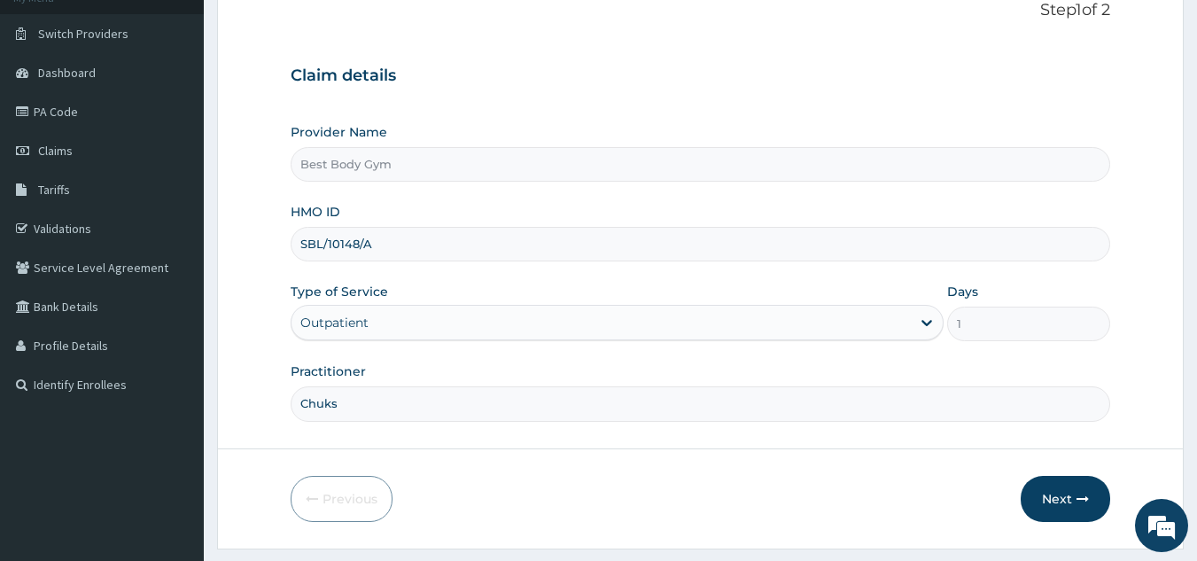
scroll to position [167, 0]
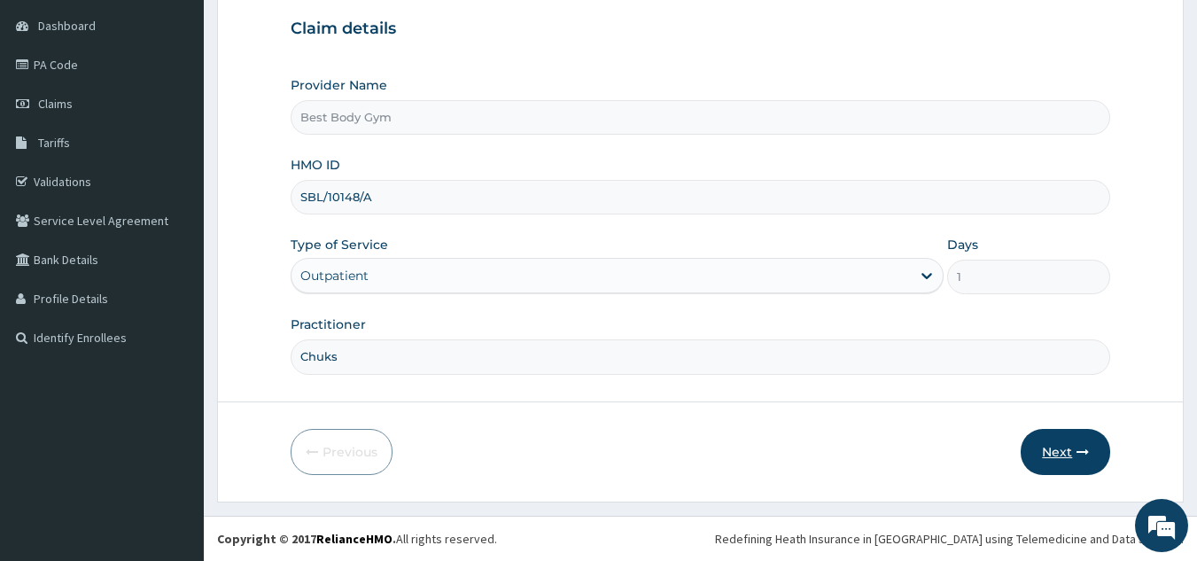
click at [1058, 454] on button "Next" at bounding box center [1064, 452] width 89 height 46
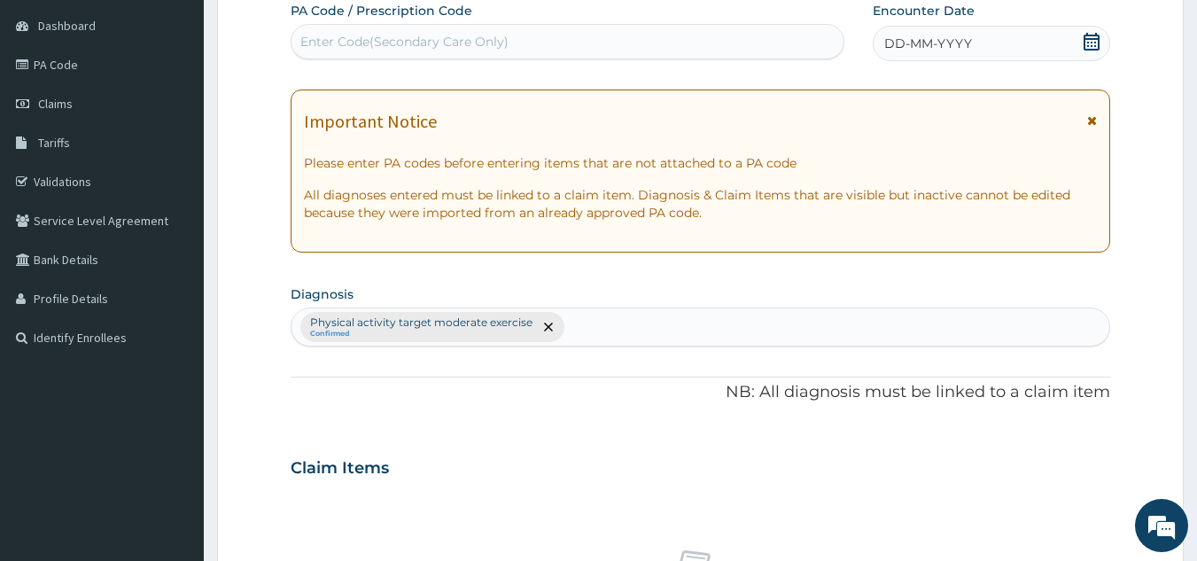
click at [743, 38] on div "Enter Code(Secondary Care Only)" at bounding box center [567, 41] width 553 height 28
type input "PA/308F5F"
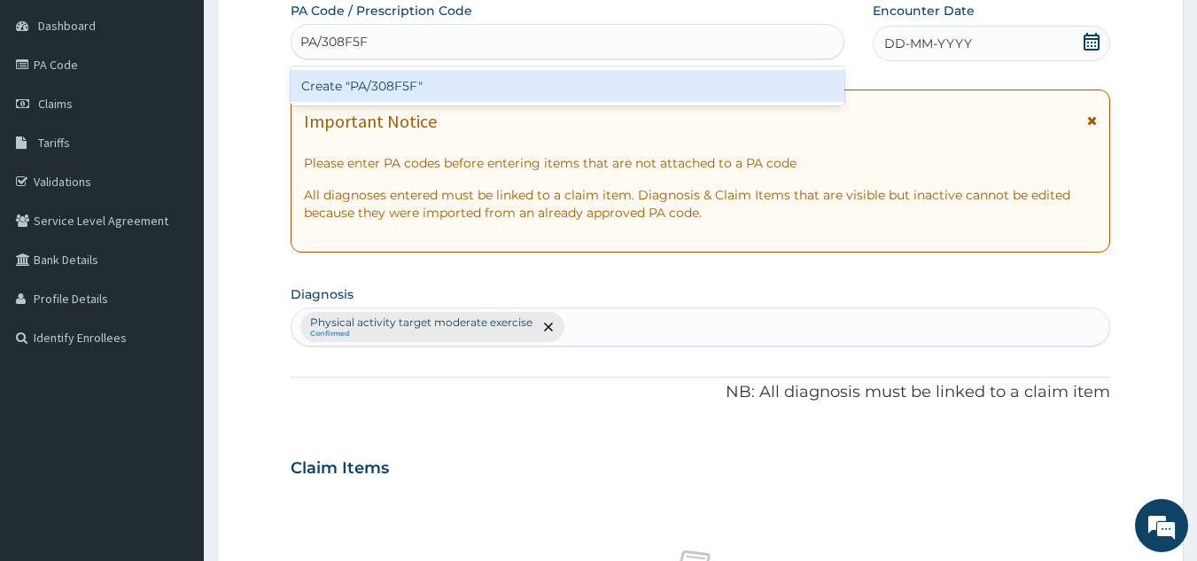
click at [727, 83] on div "Create "PA/308F5F"" at bounding box center [568, 86] width 554 height 32
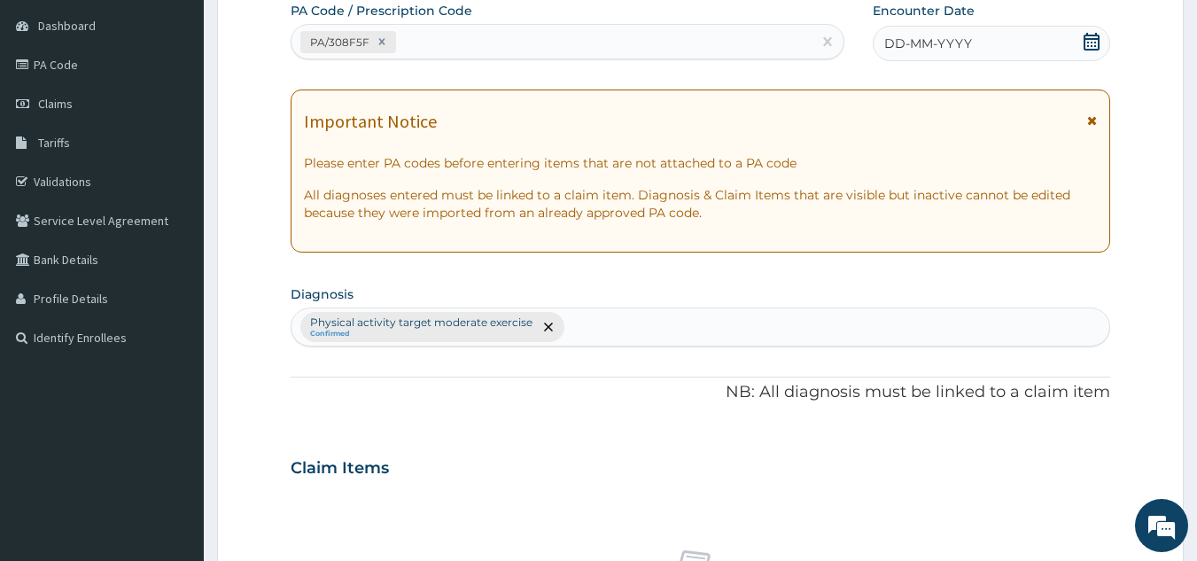
click at [1091, 39] on icon at bounding box center [1091, 42] width 16 height 18
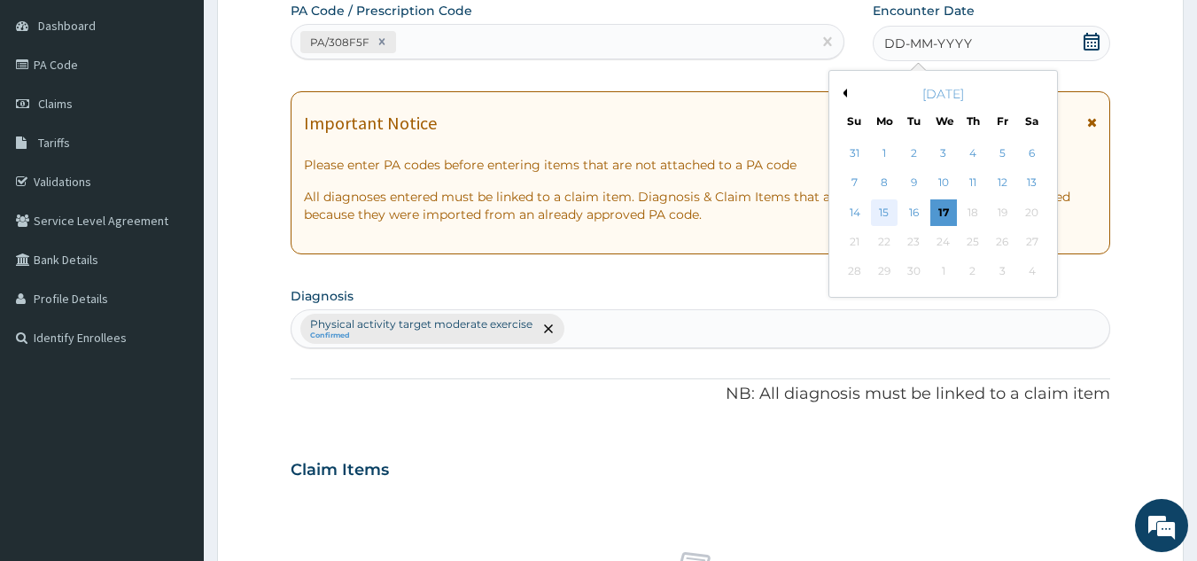
click at [881, 211] on div "15" at bounding box center [884, 212] width 27 height 27
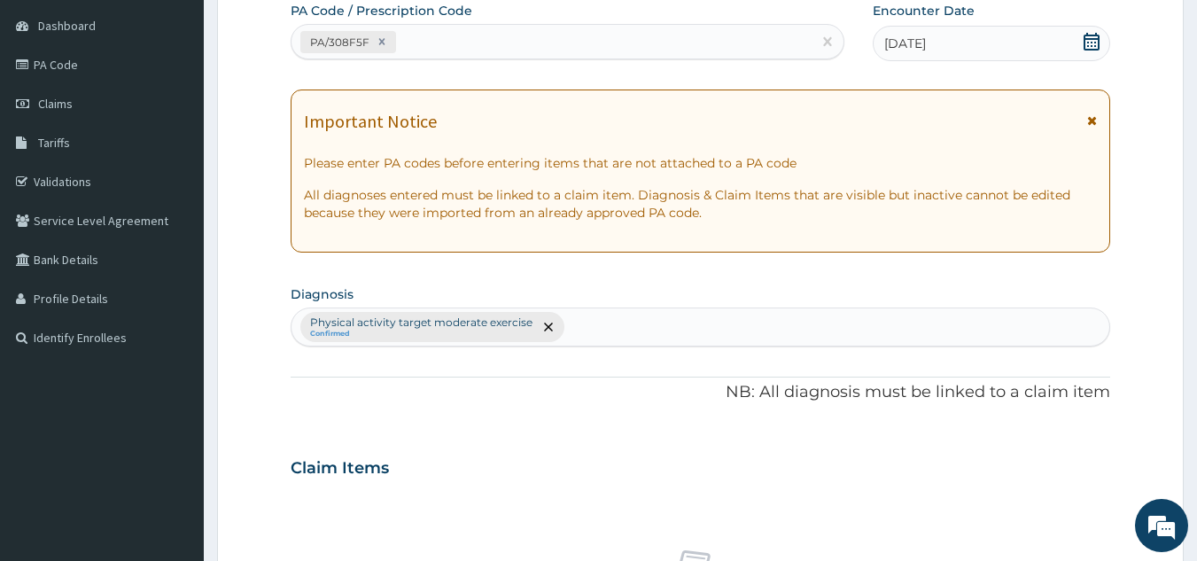
scroll to position [657, 0]
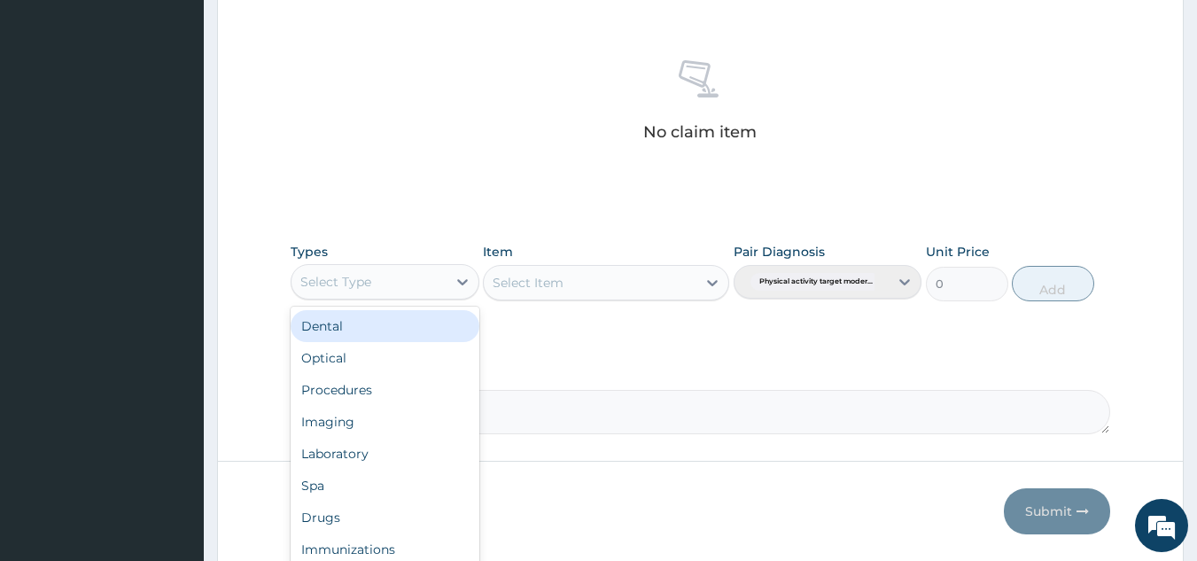
click at [444, 273] on div "Select Type" at bounding box center [368, 281] width 155 height 28
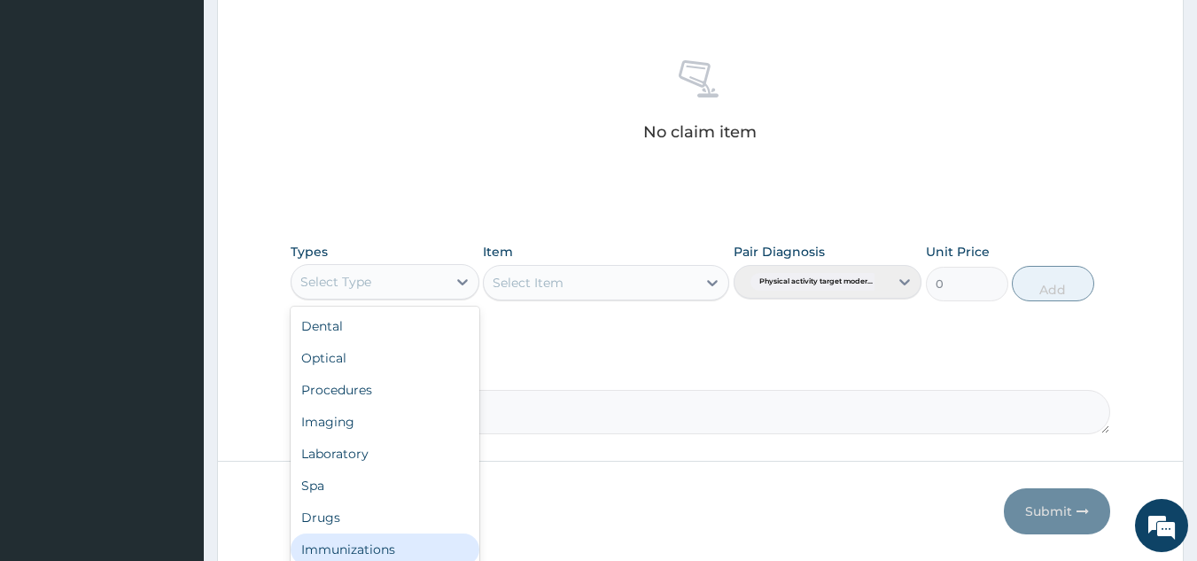
scroll to position [60, 0]
click at [450, 558] on div "Gym" at bounding box center [385, 553] width 189 height 32
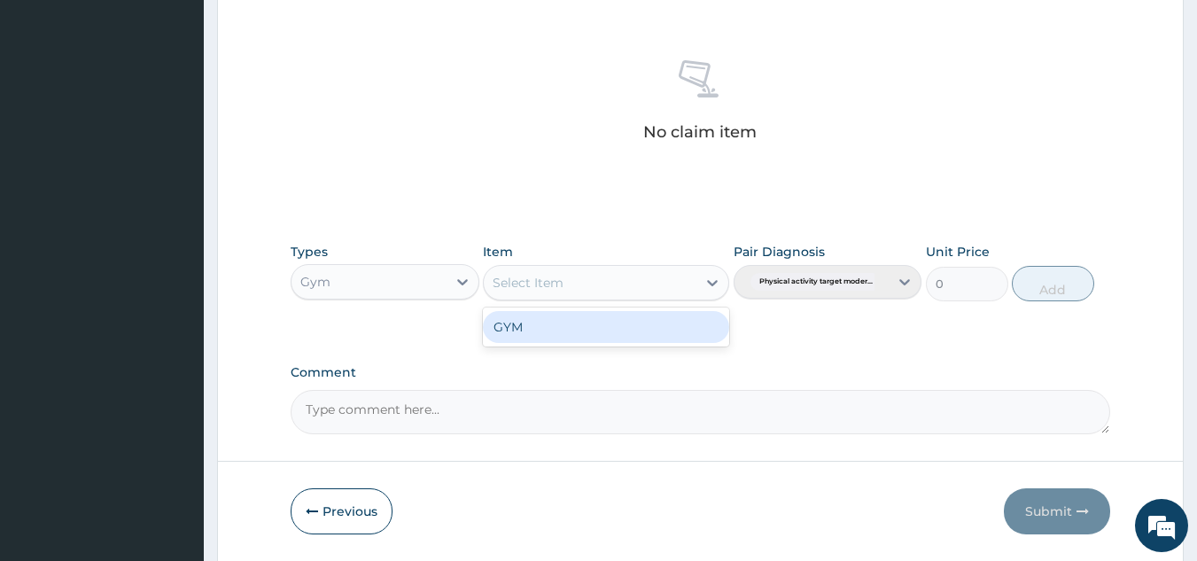
click at [671, 290] on div "Select Item" at bounding box center [590, 282] width 213 height 28
click at [659, 332] on div "GYM" at bounding box center [606, 327] width 246 height 32
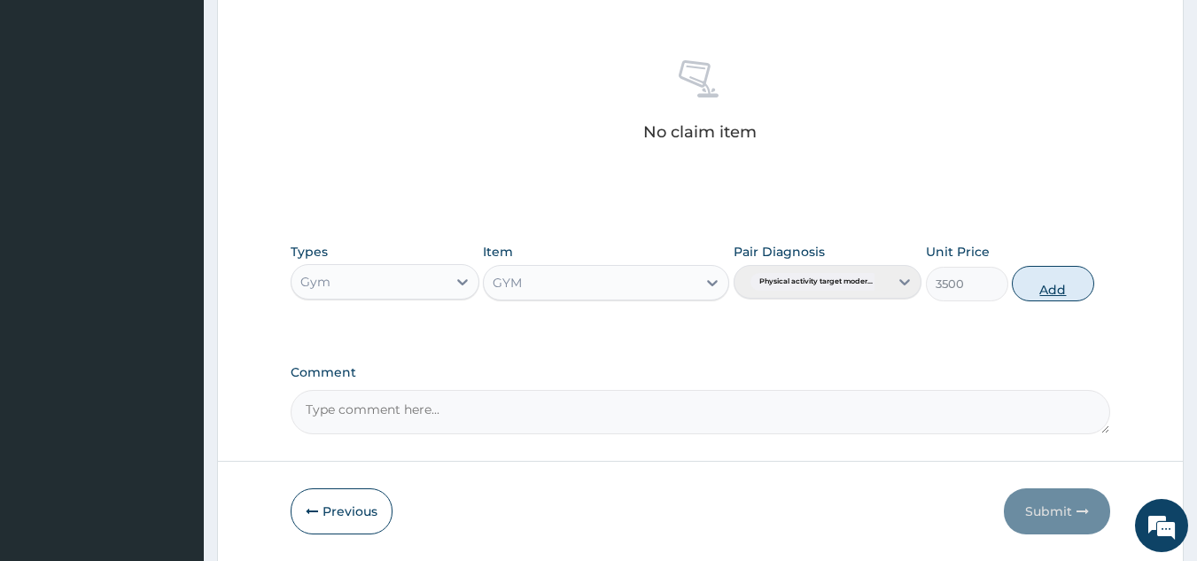
click at [1062, 271] on button "Add" at bounding box center [1052, 283] width 82 height 35
type input "0"
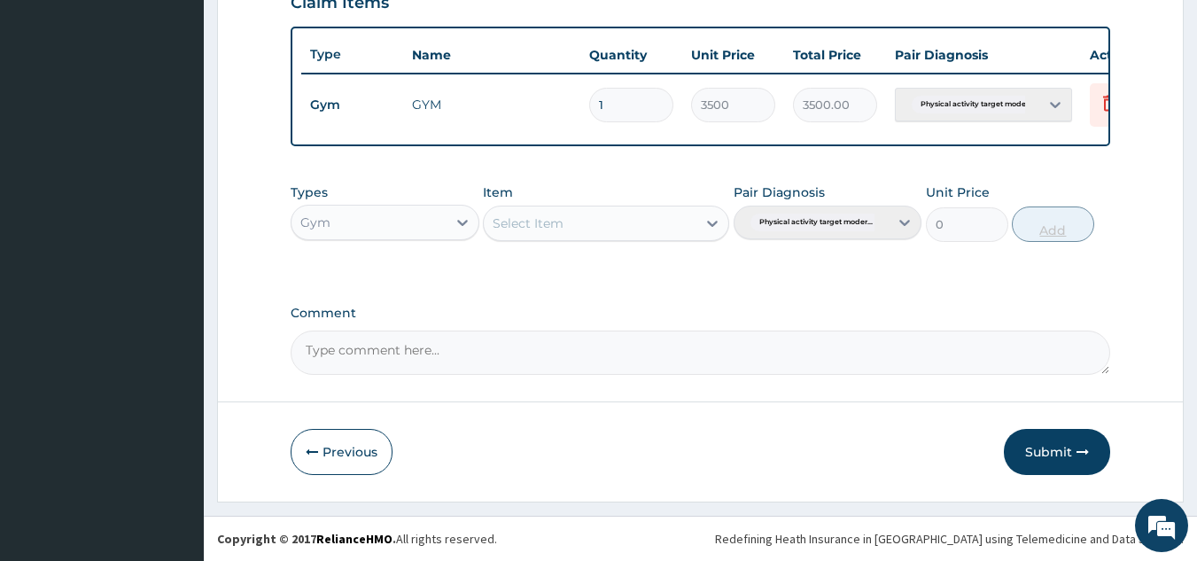
scroll to position [646, 0]
click at [1040, 448] on button "Submit" at bounding box center [1057, 452] width 106 height 46
